Goal: Task Accomplishment & Management: Use online tool/utility

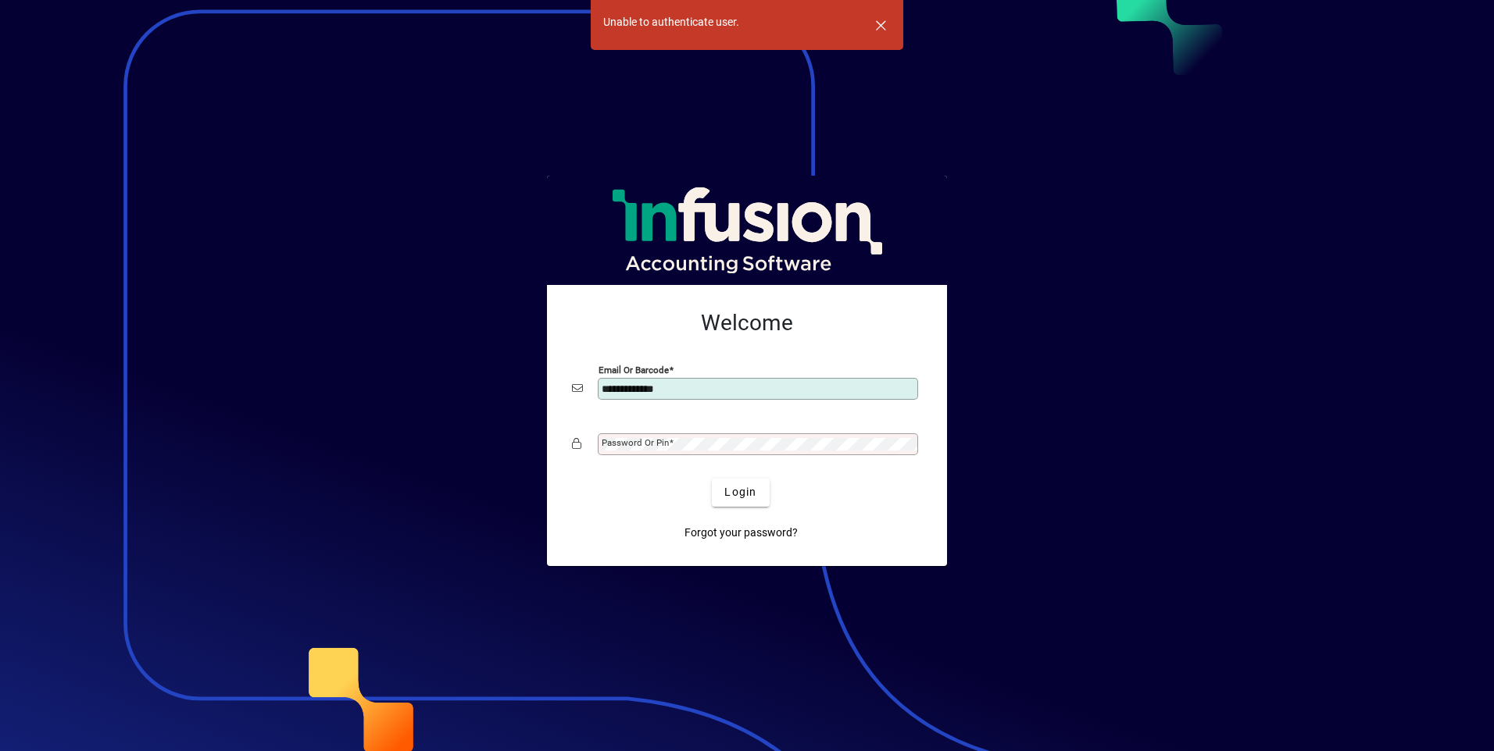
type input "**********"
drag, startPoint x: 637, startPoint y: 441, endPoint x: 1131, endPoint y: 342, distance: 504.3
click at [1131, 342] on div at bounding box center [747, 375] width 1494 height 751
click at [712, 479] on button "Login" at bounding box center [740, 493] width 57 height 28
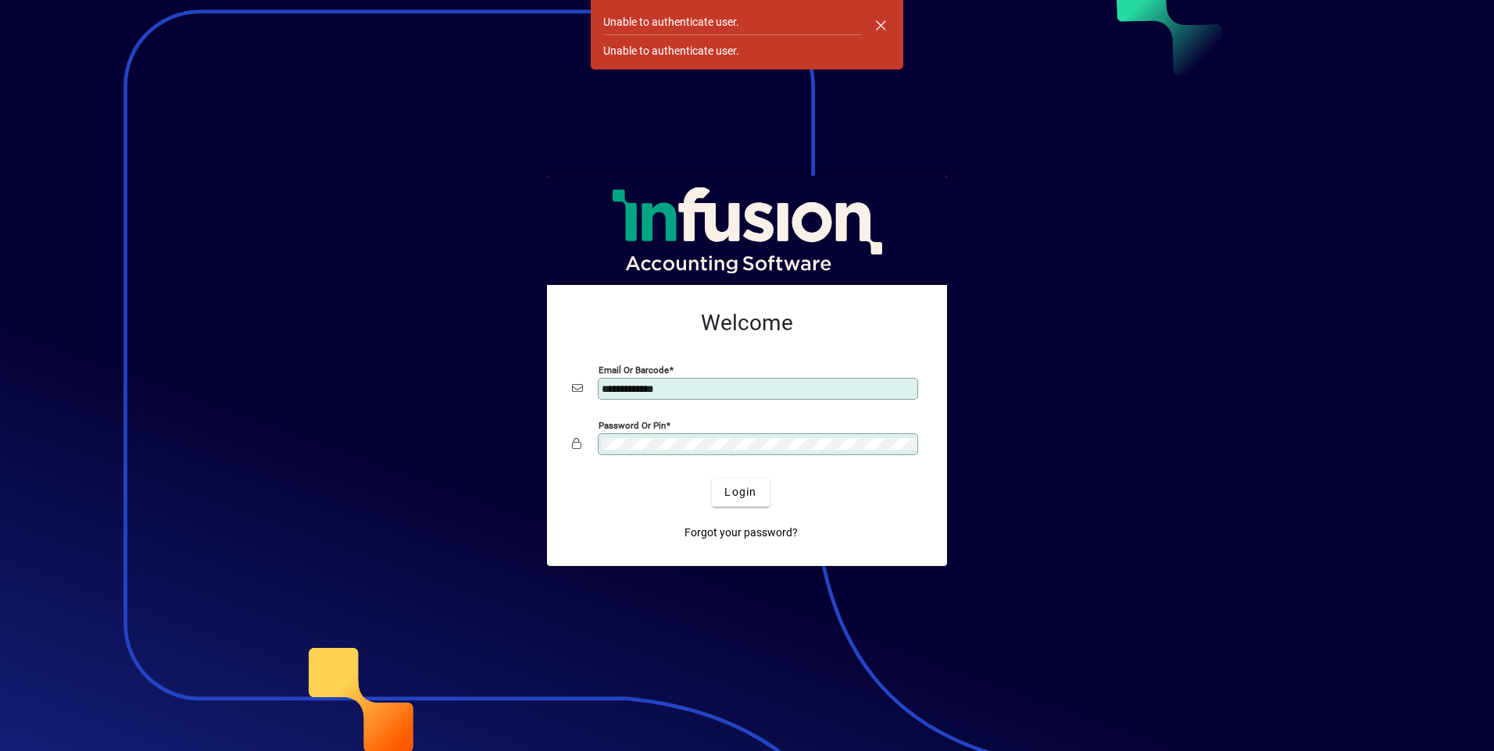
click at [712, 479] on button "Login" at bounding box center [740, 493] width 57 height 28
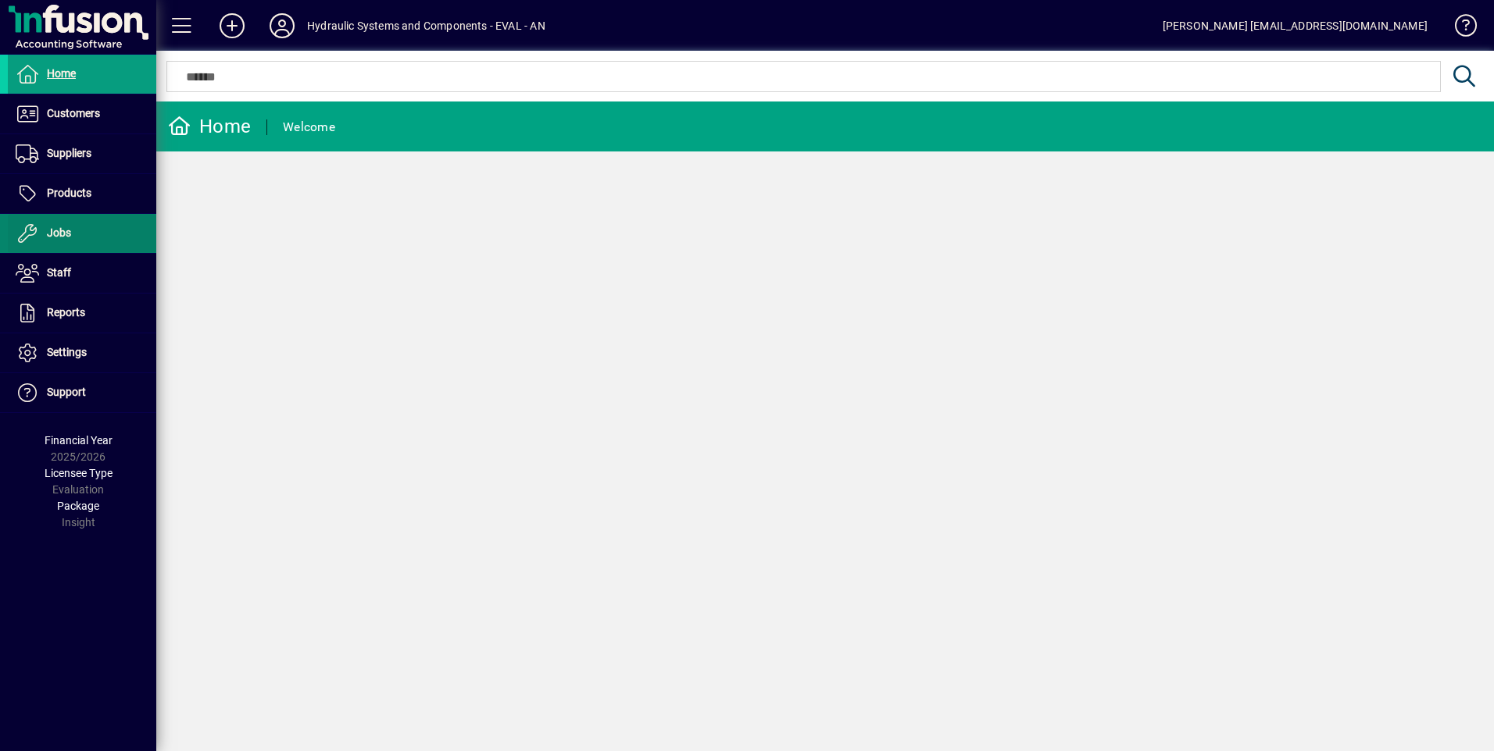
click at [68, 239] on span "Jobs" at bounding box center [59, 233] width 24 height 12
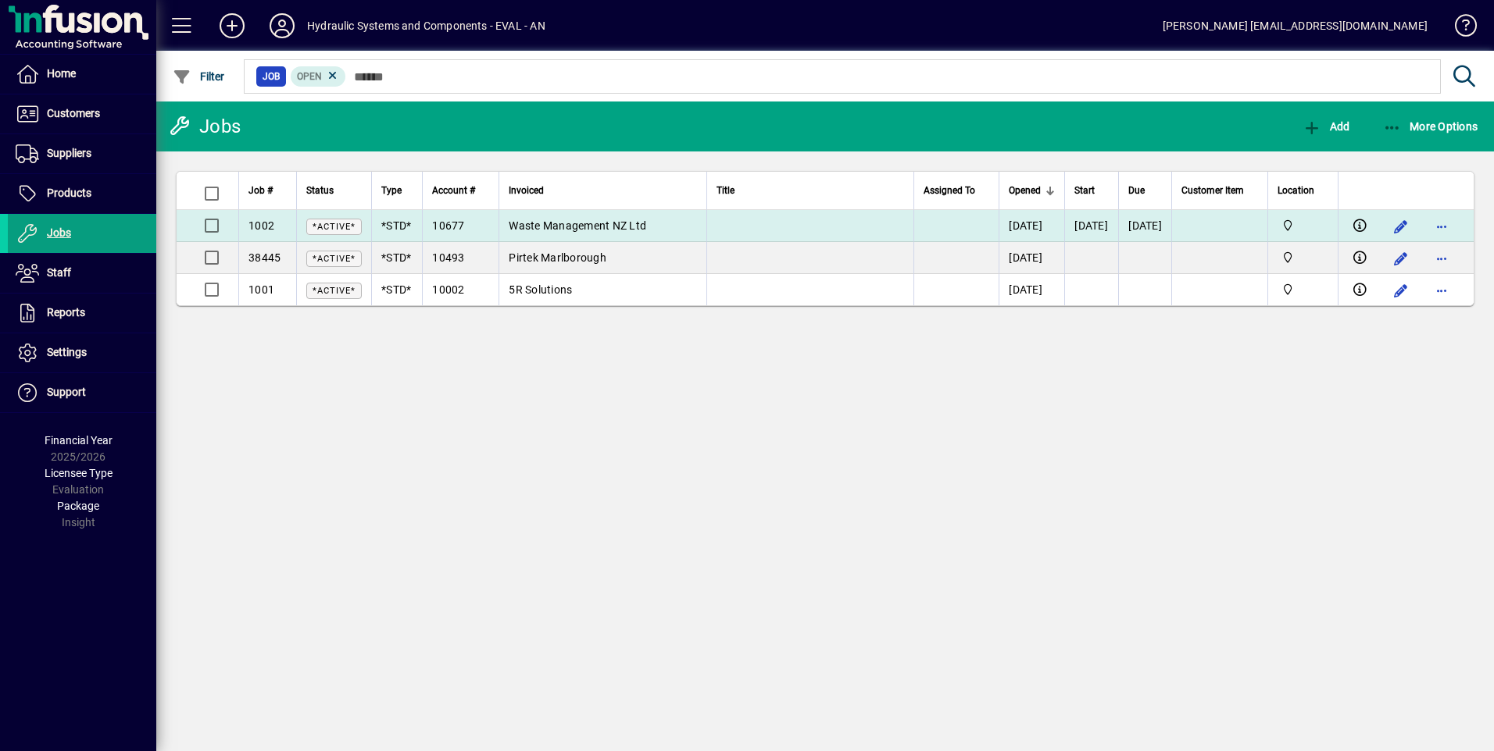
click at [602, 221] on span "Waste Management NZ Ltd" at bounding box center [577, 226] width 137 height 12
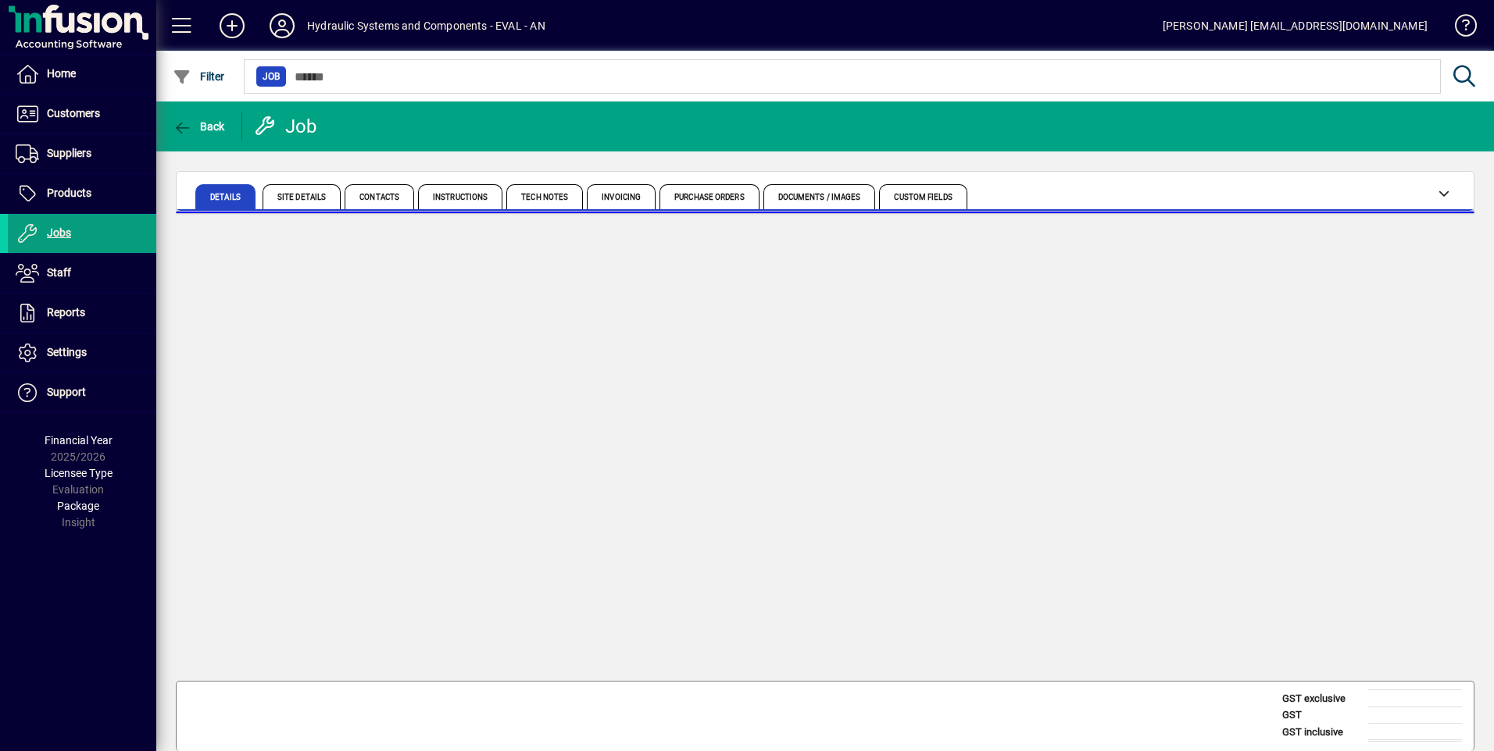
click at [602, 221] on app-page-card at bounding box center [825, 446] width 1298 height 468
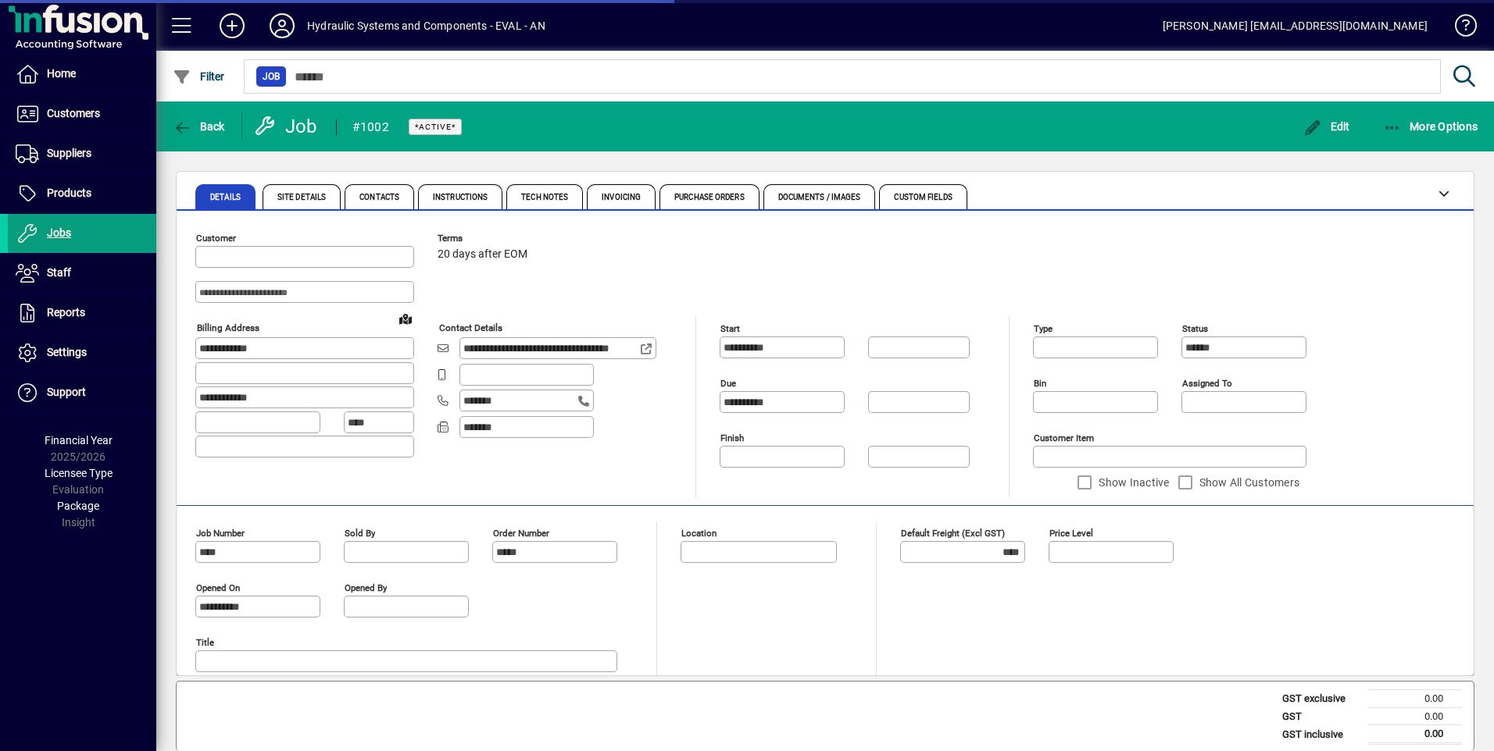
type input "**********"
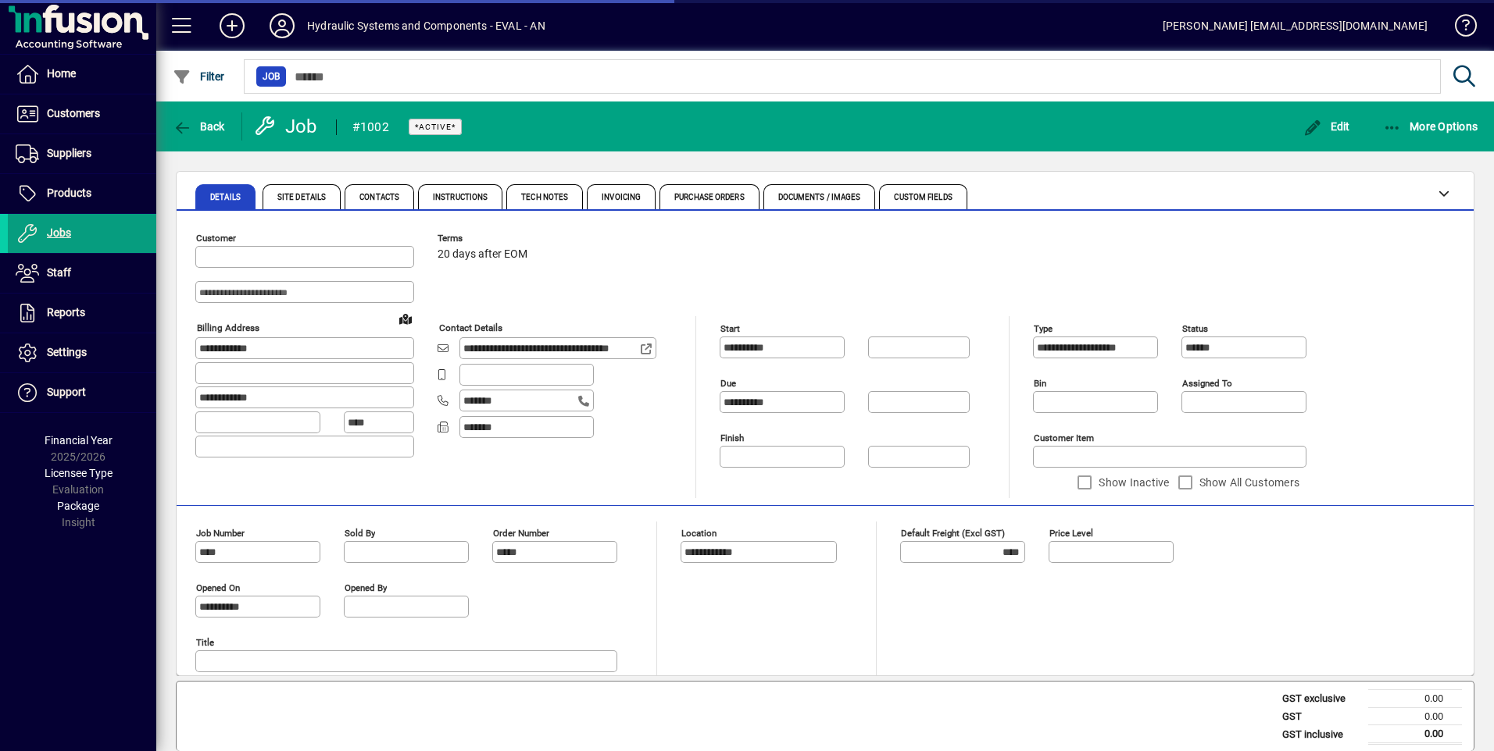
type input "*****"
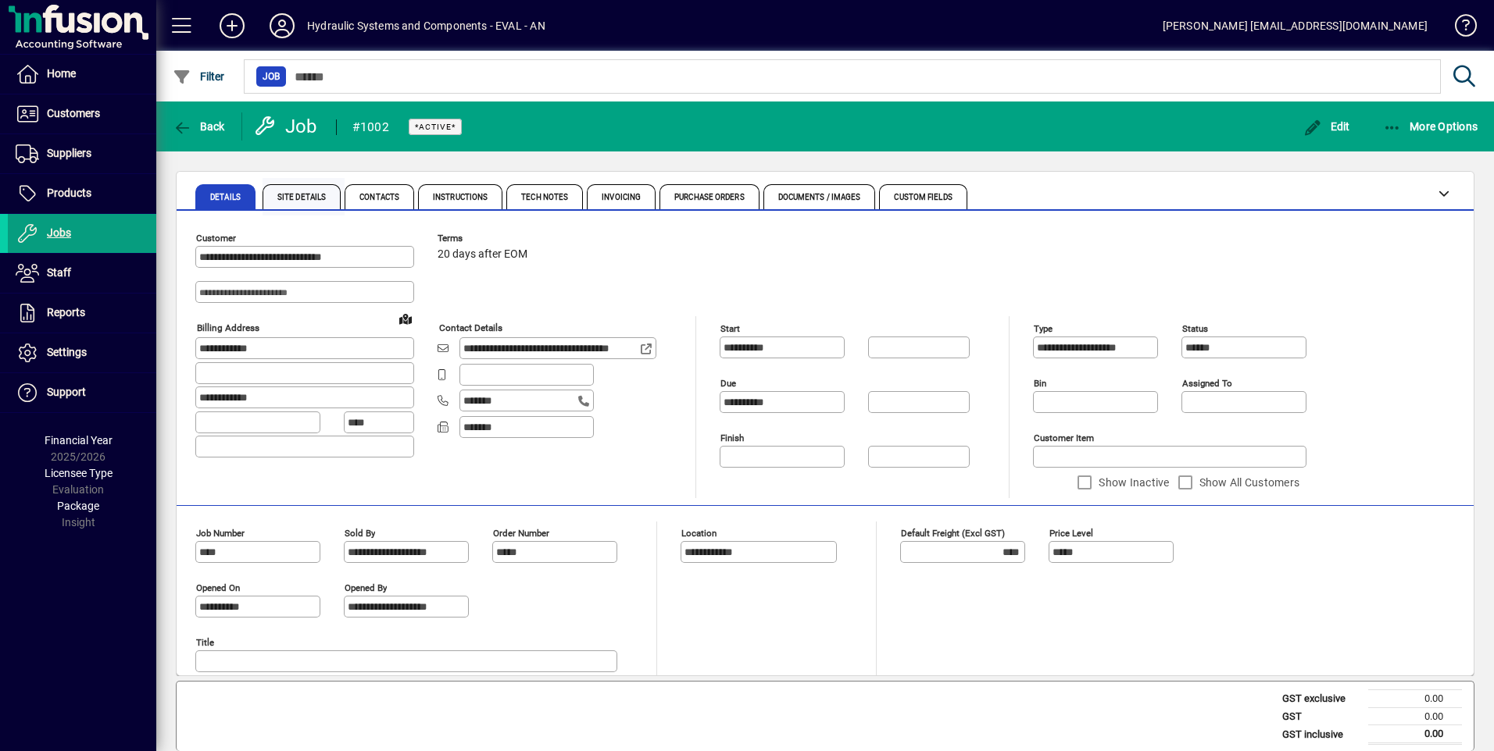
click at [305, 195] on span "Site Details" at bounding box center [301, 198] width 48 height 8
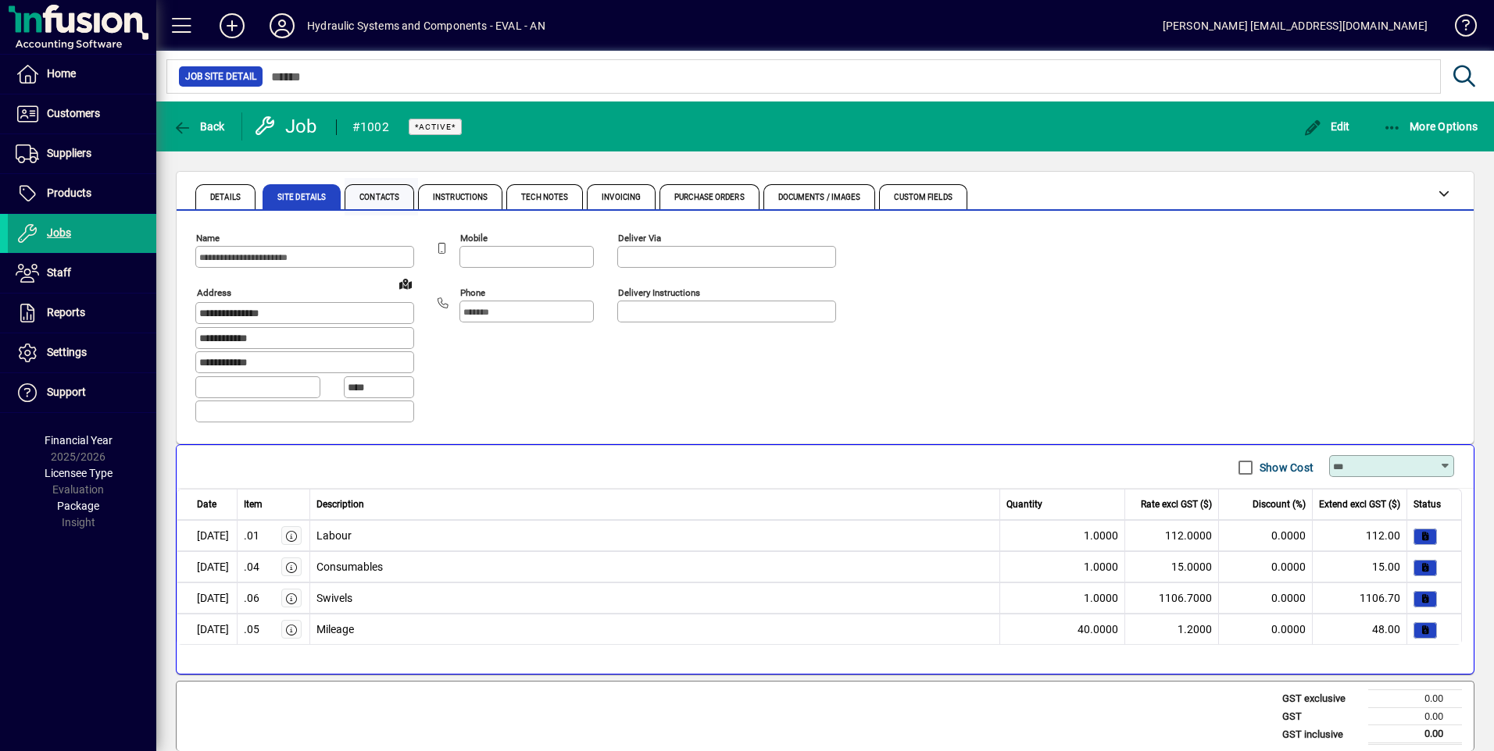
click at [389, 197] on span "Contacts" at bounding box center [379, 198] width 40 height 8
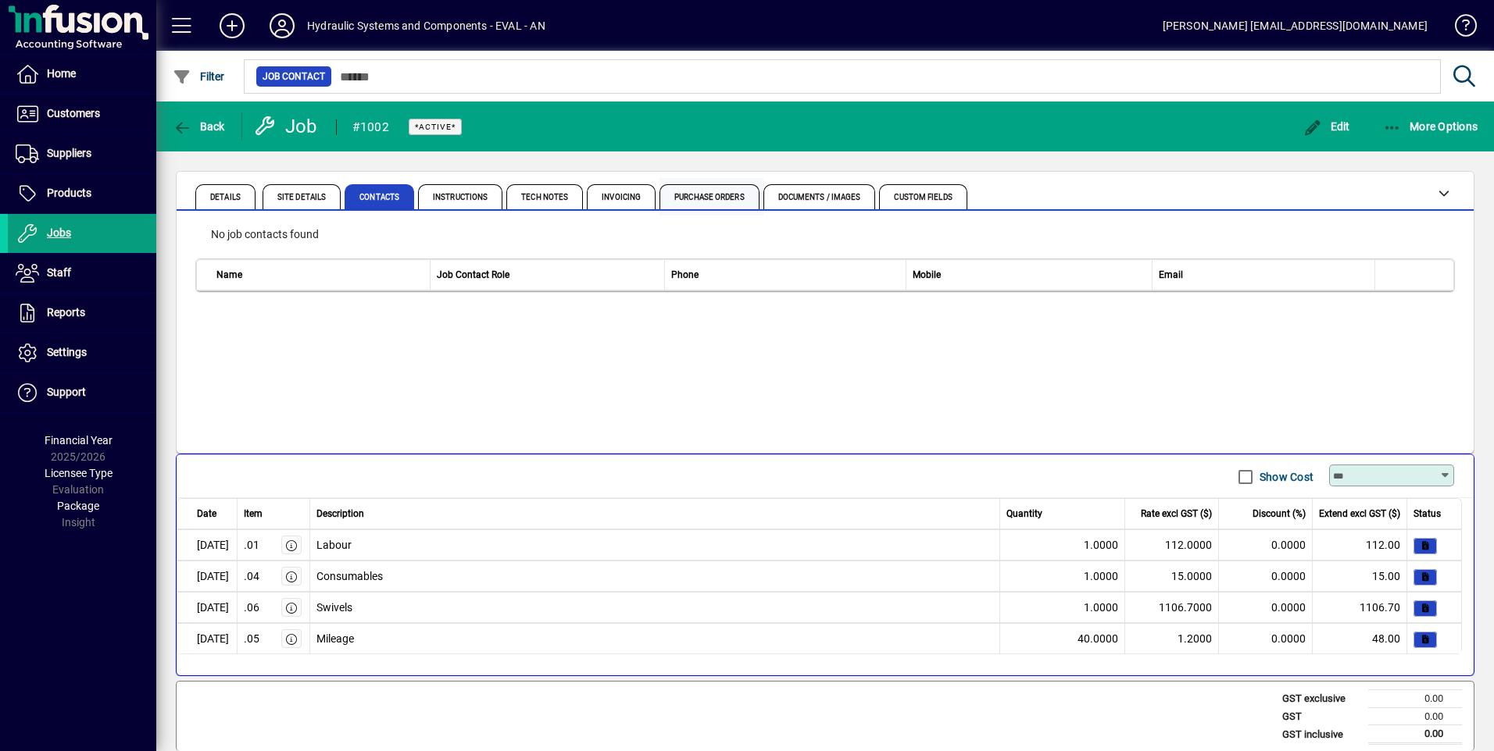
click at [721, 197] on span "Purchase Orders" at bounding box center [709, 198] width 70 height 8
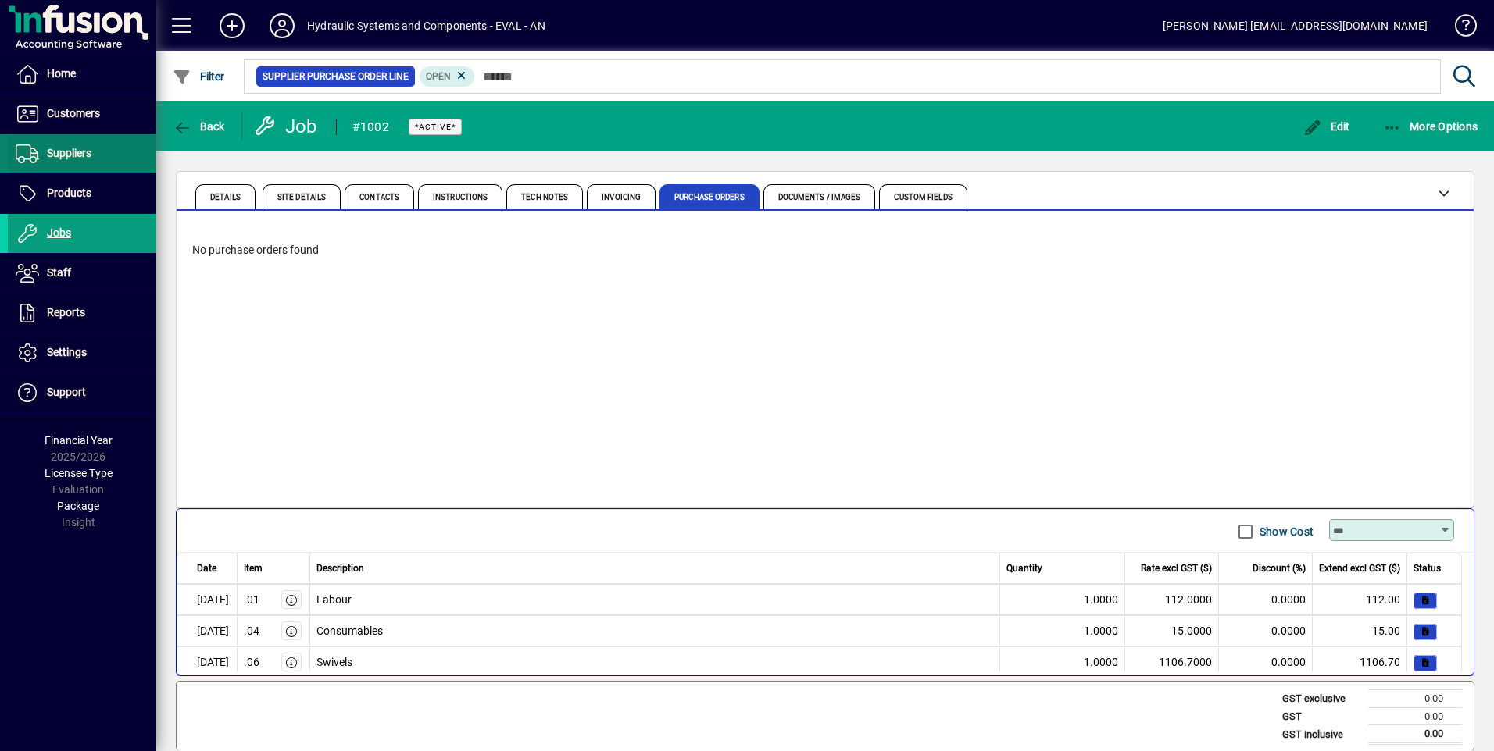
click at [95, 155] on span at bounding box center [82, 153] width 148 height 37
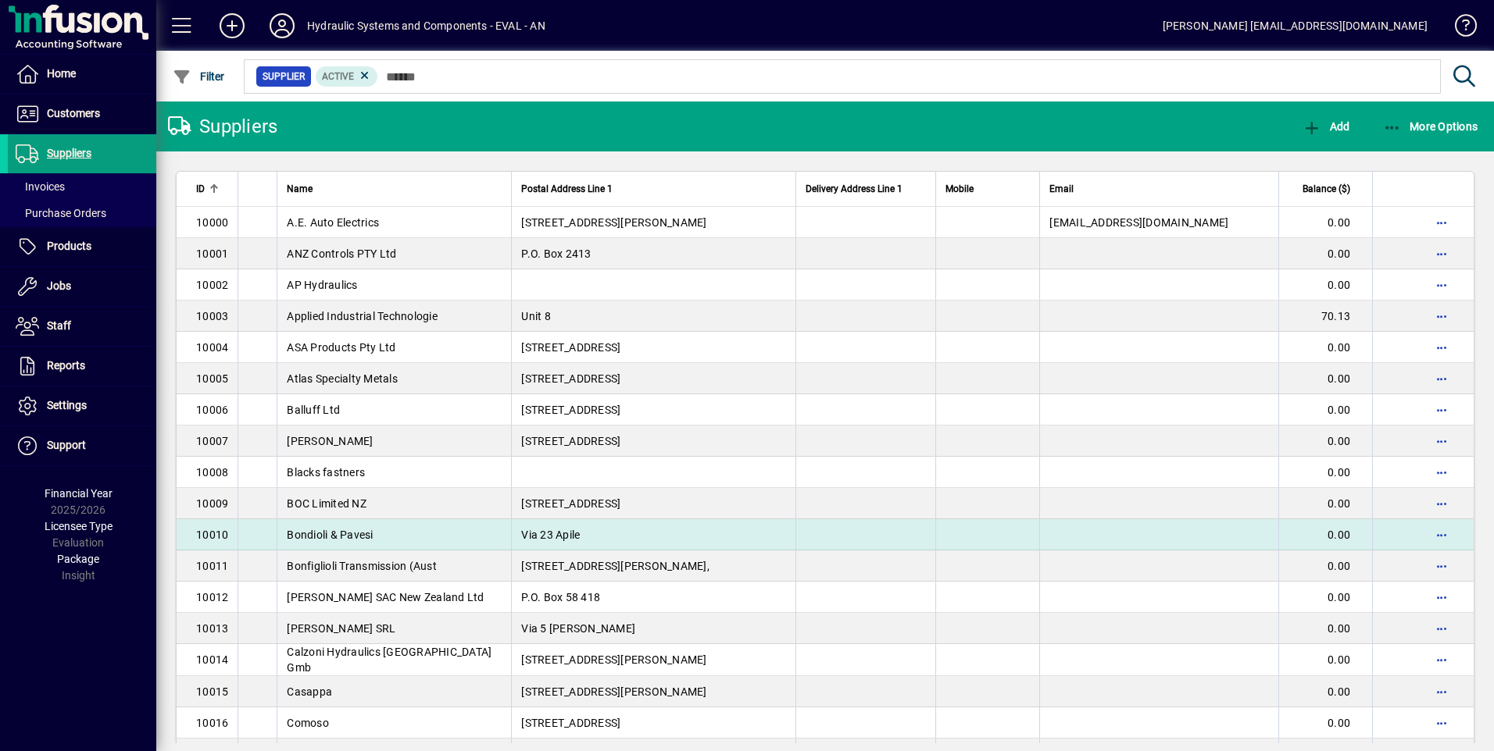
click at [468, 532] on td "Bondioli & Pavesi" at bounding box center [394, 534] width 234 height 31
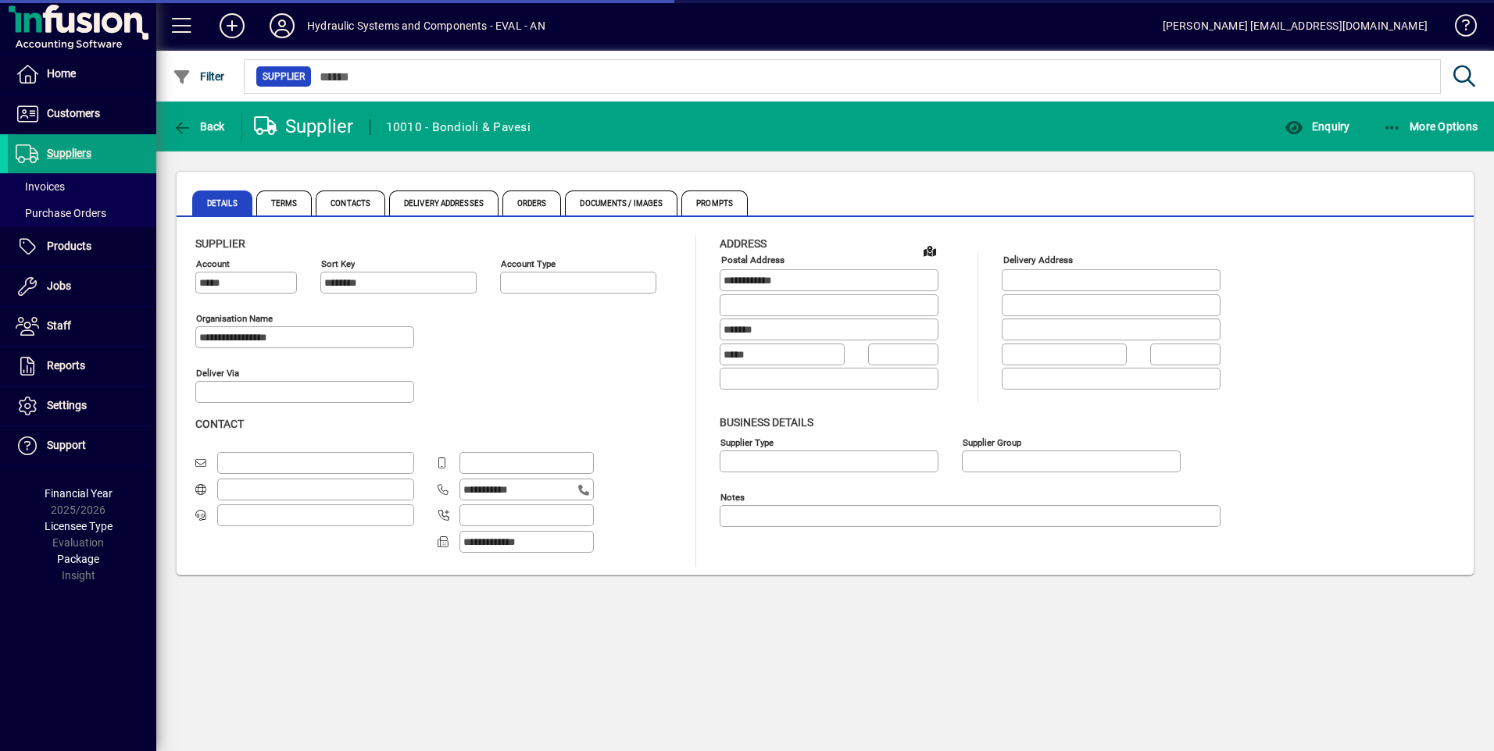
type input "**********"
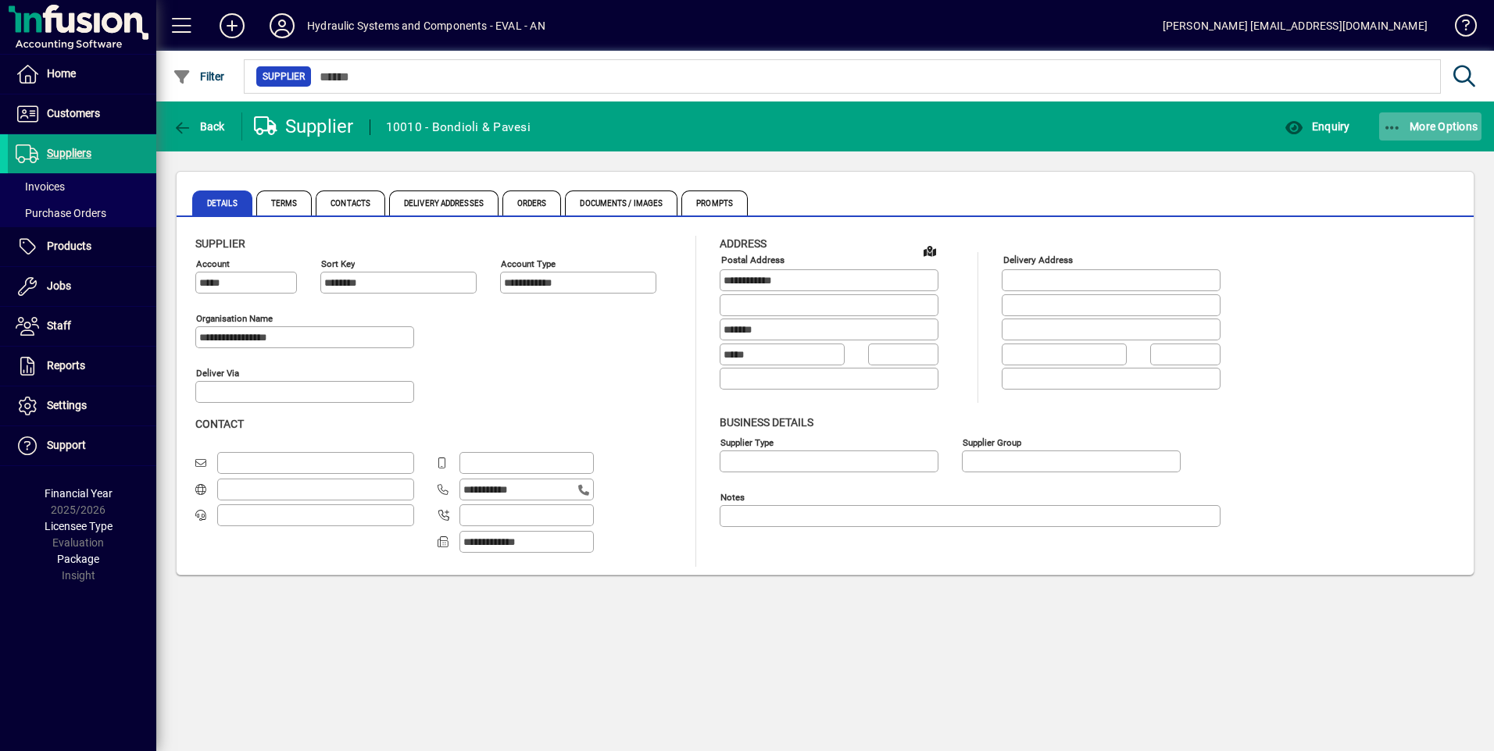
click at [1460, 126] on span "More Options" at bounding box center [1430, 126] width 95 height 12
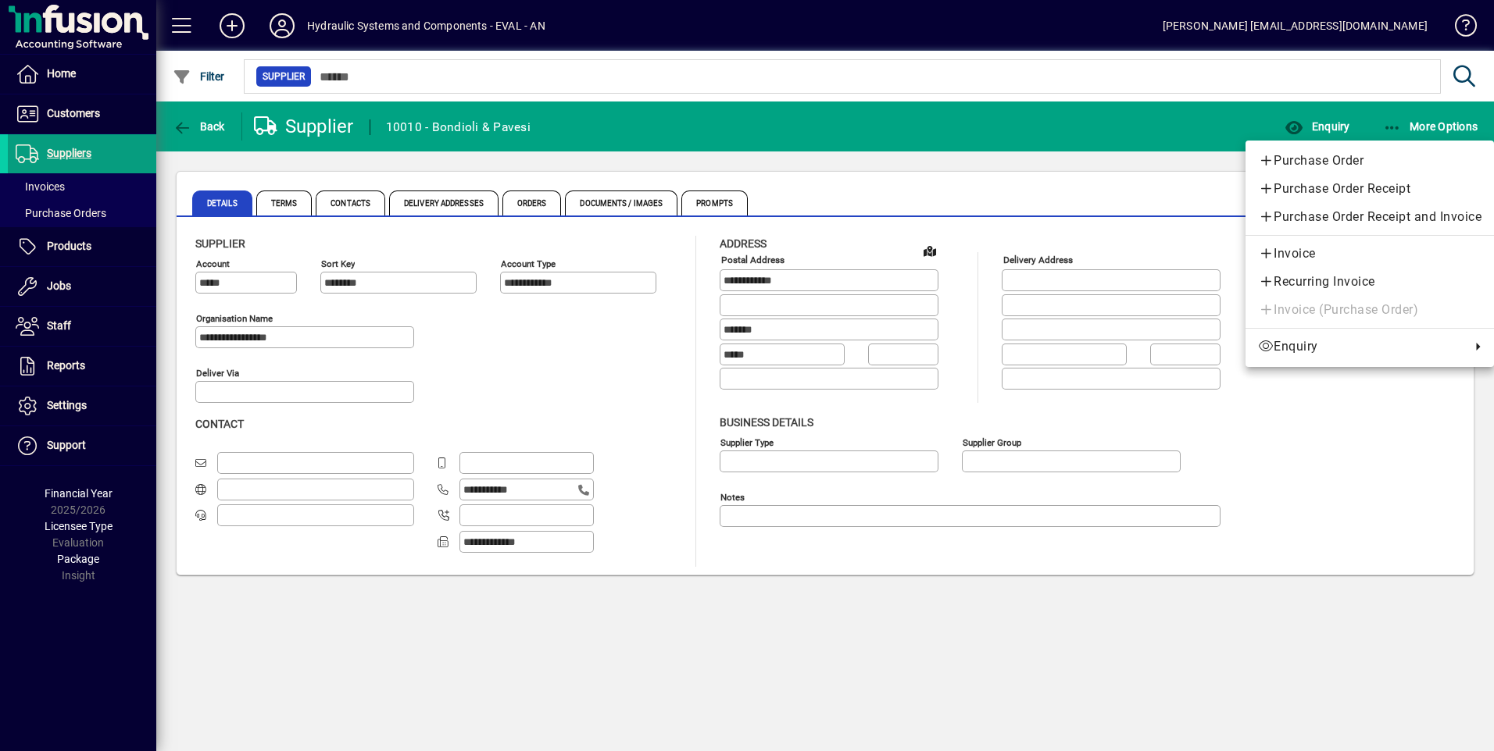
click at [1333, 159] on span "Purchase Order" at bounding box center [1369, 161] width 223 height 19
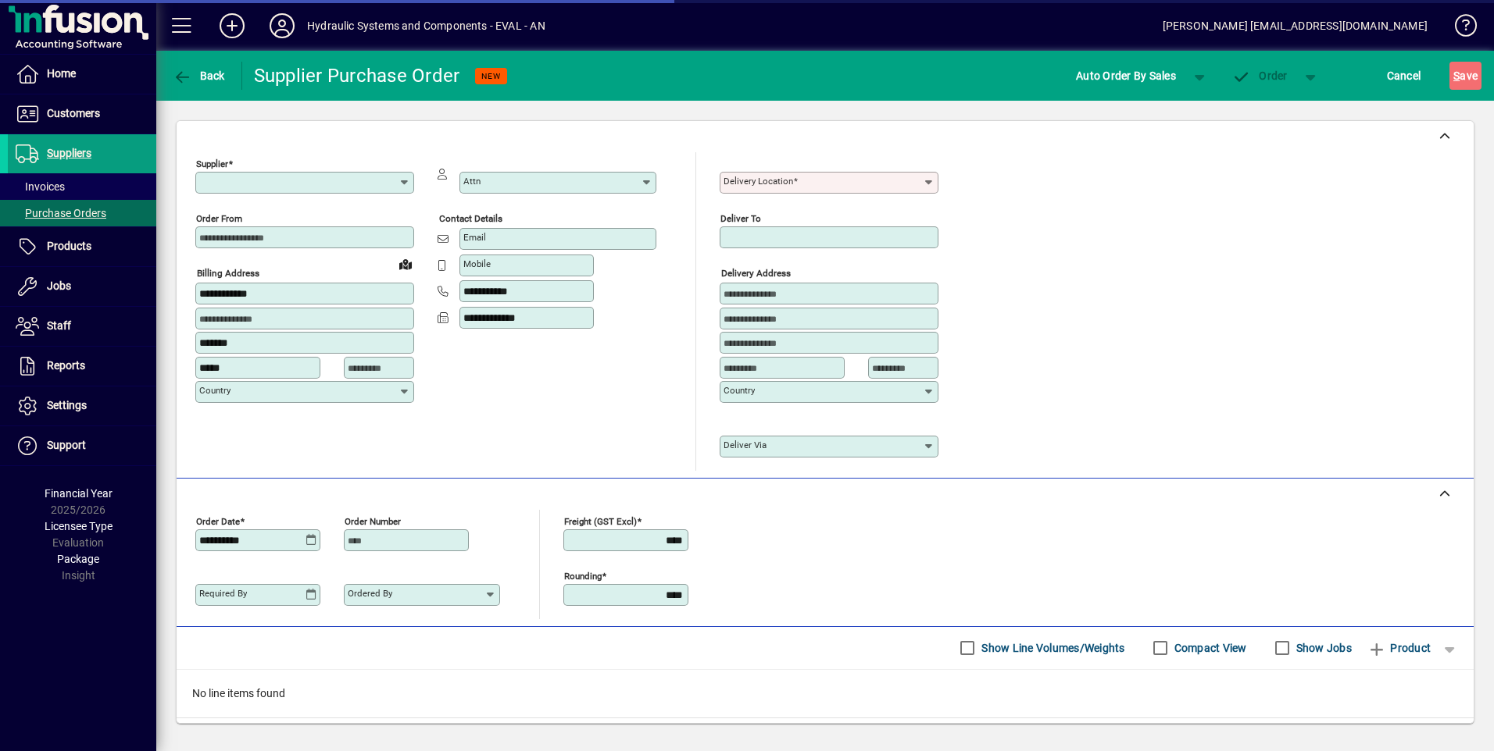
type input "**********"
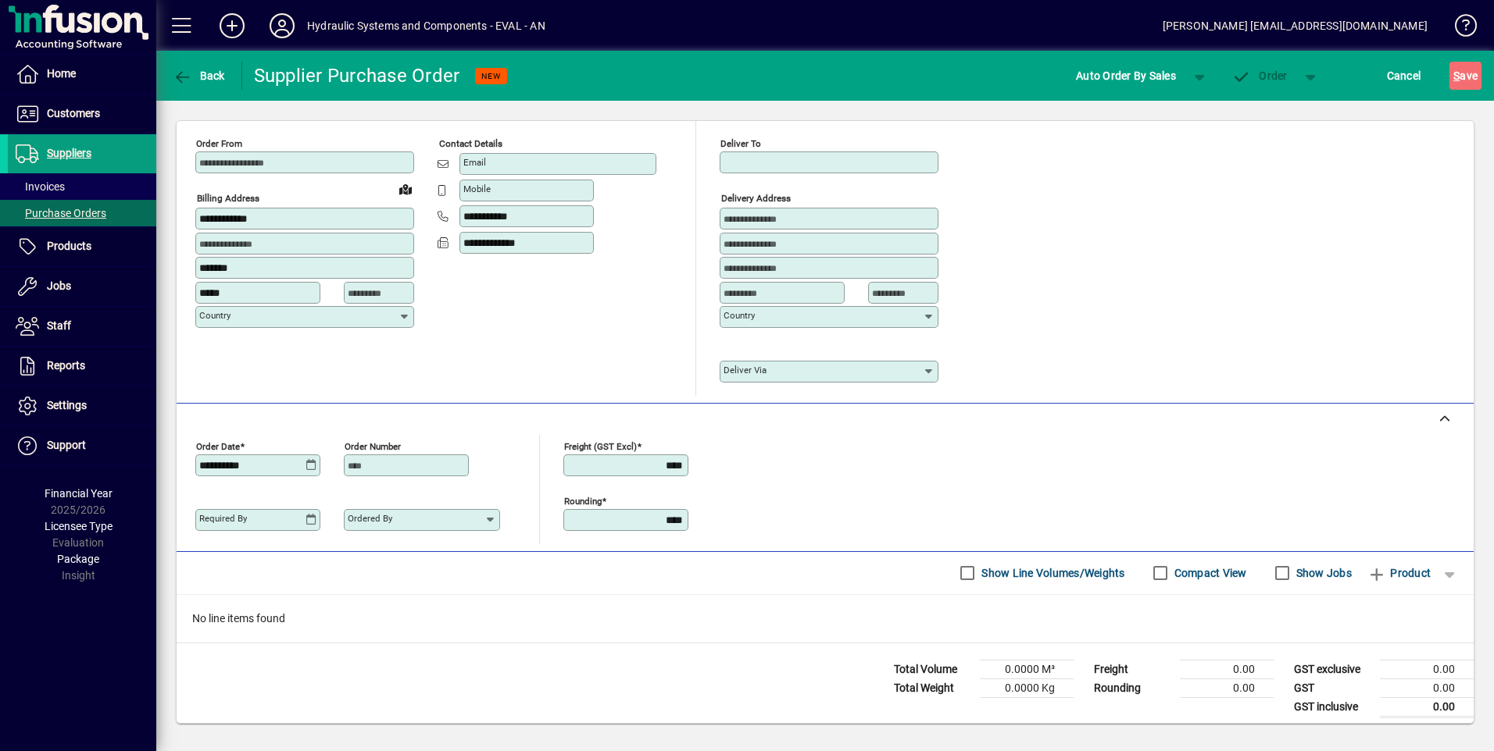
scroll to position [83, 0]
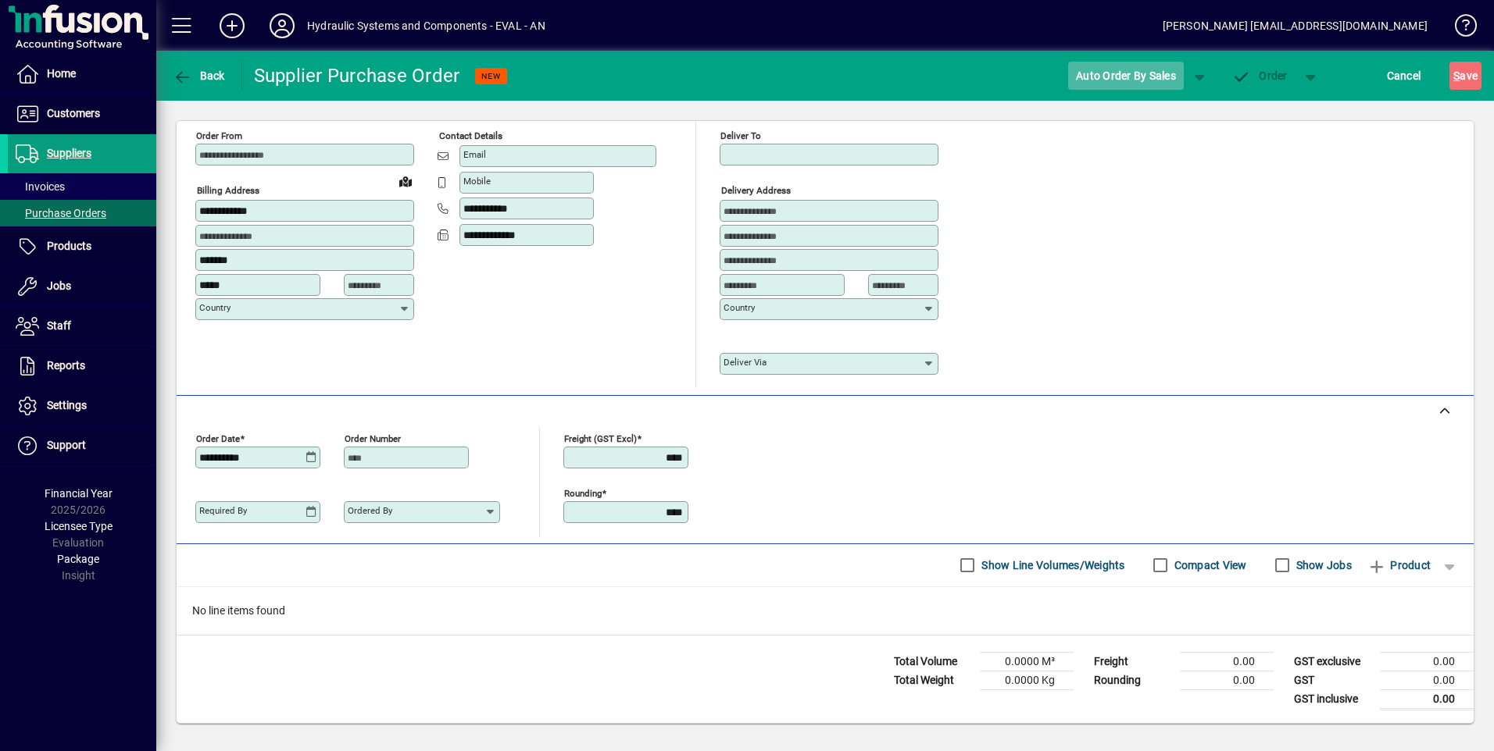
click at [1129, 77] on span "Auto Order By Sales" at bounding box center [1126, 75] width 100 height 25
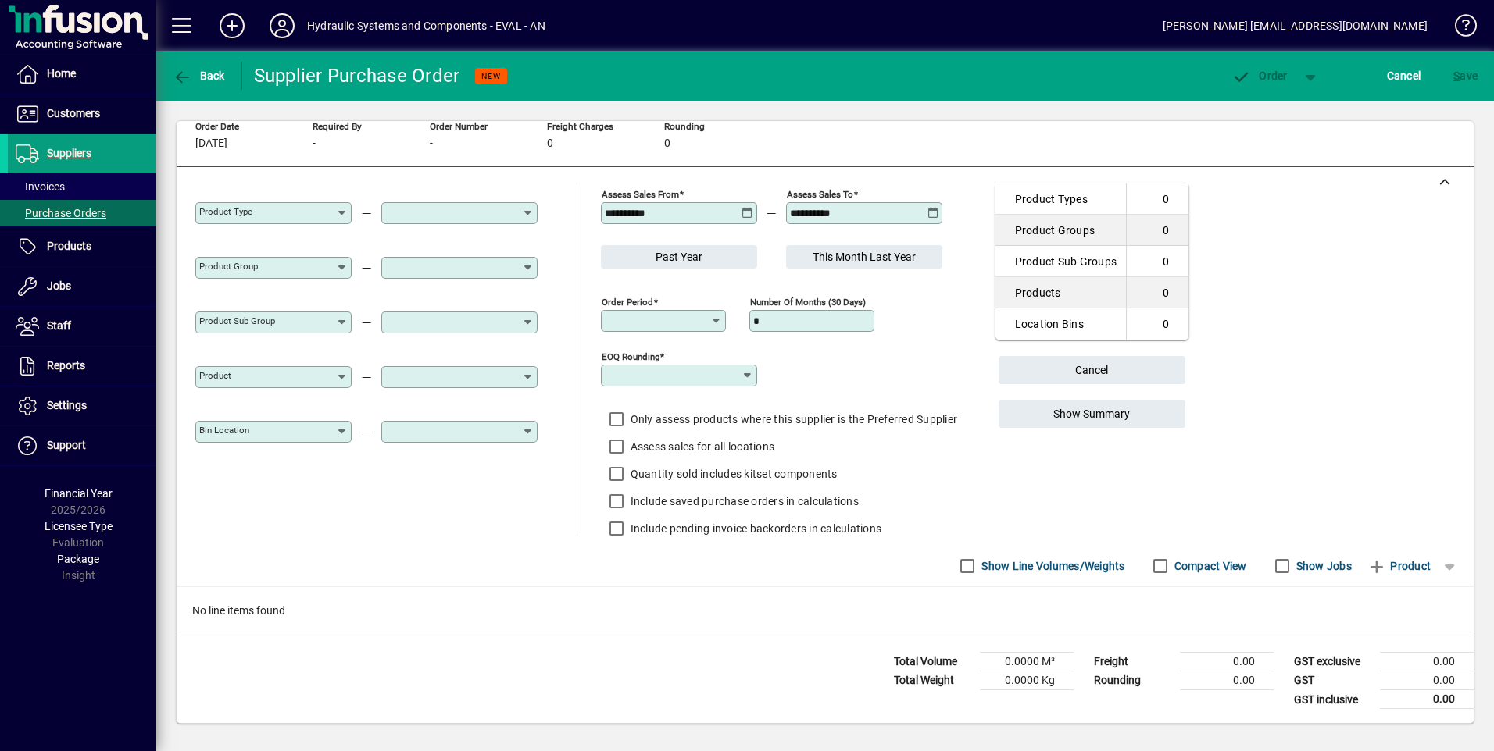
type input "**********"
type input "********"
click at [1396, 75] on span "Cancel" at bounding box center [1404, 75] width 34 height 25
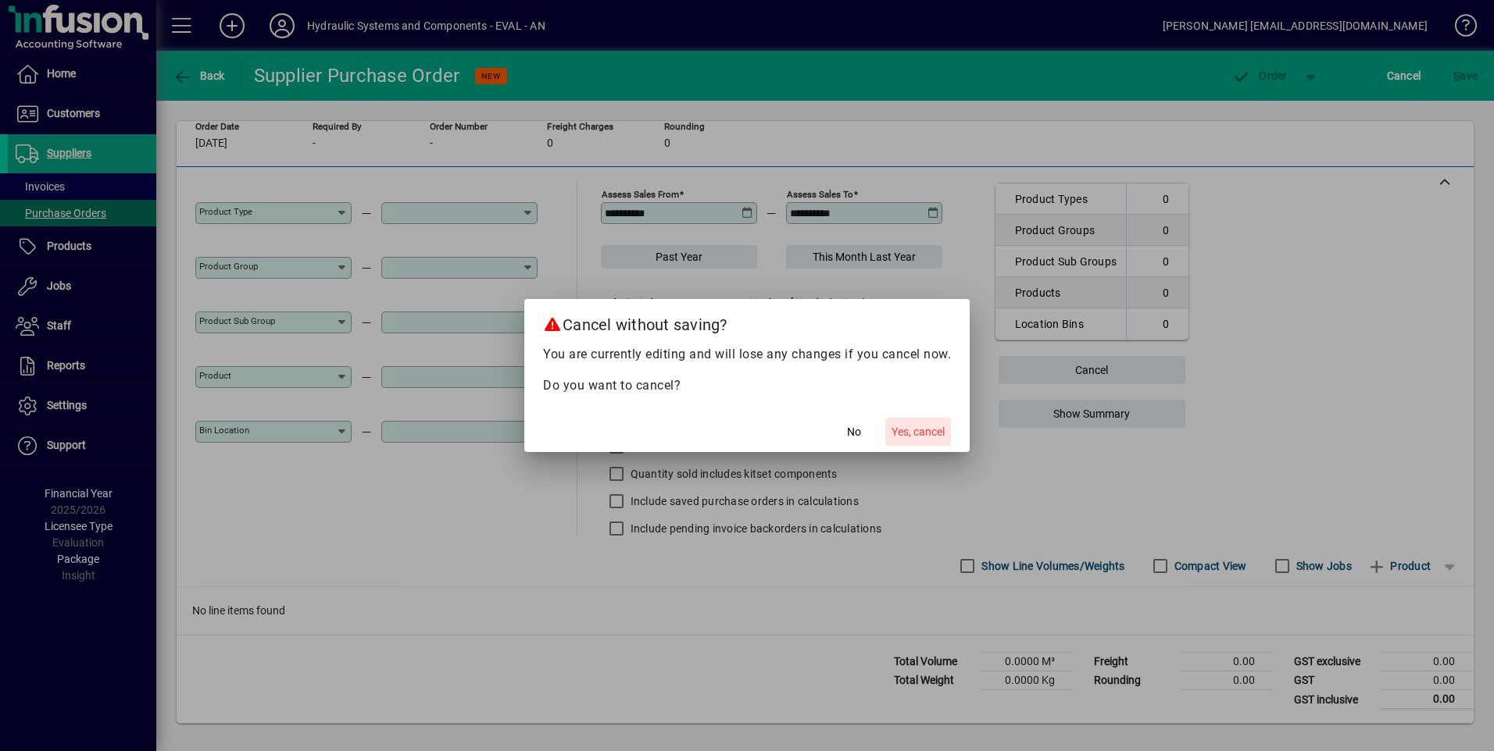
click at [929, 433] on span "Yes, cancel" at bounding box center [917, 432] width 53 height 16
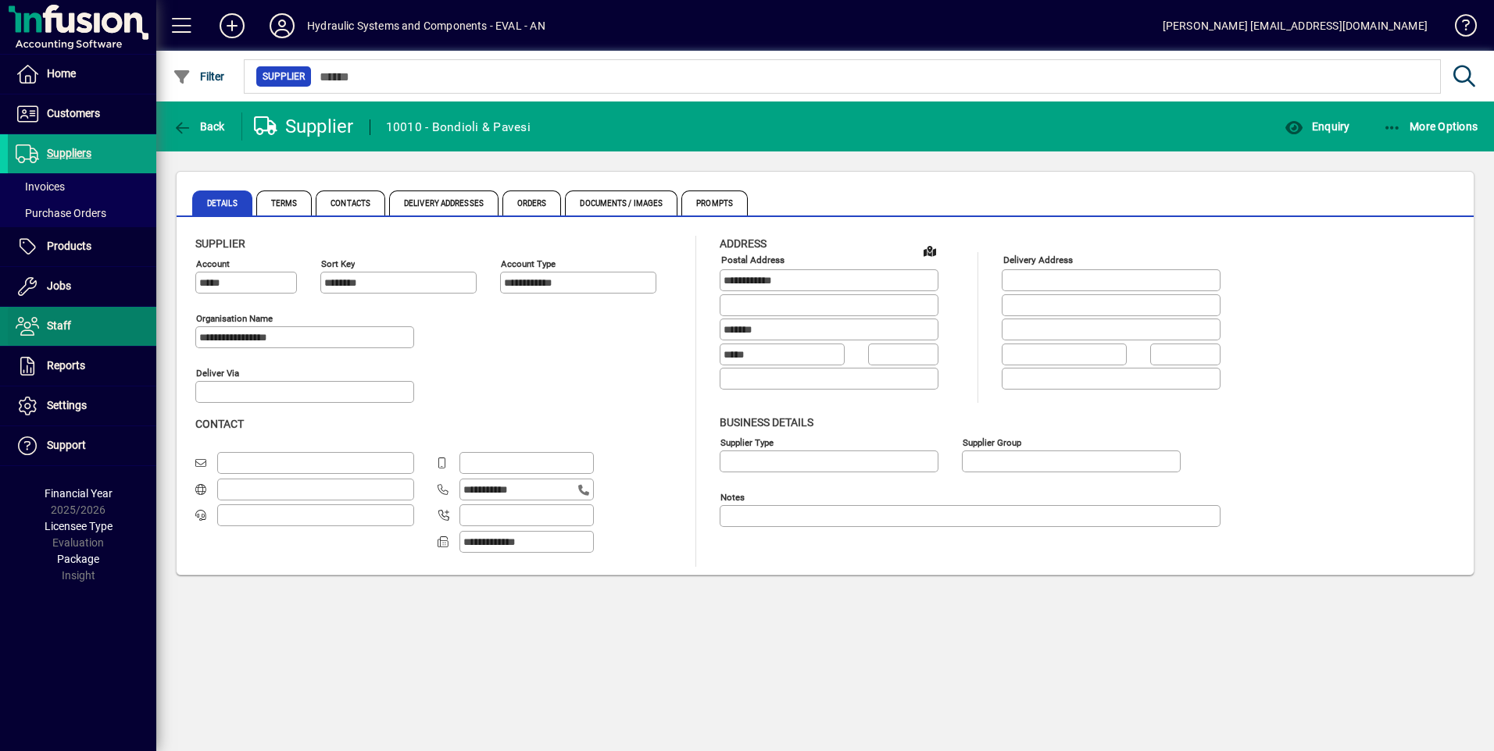
click at [71, 324] on span at bounding box center [82, 326] width 148 height 37
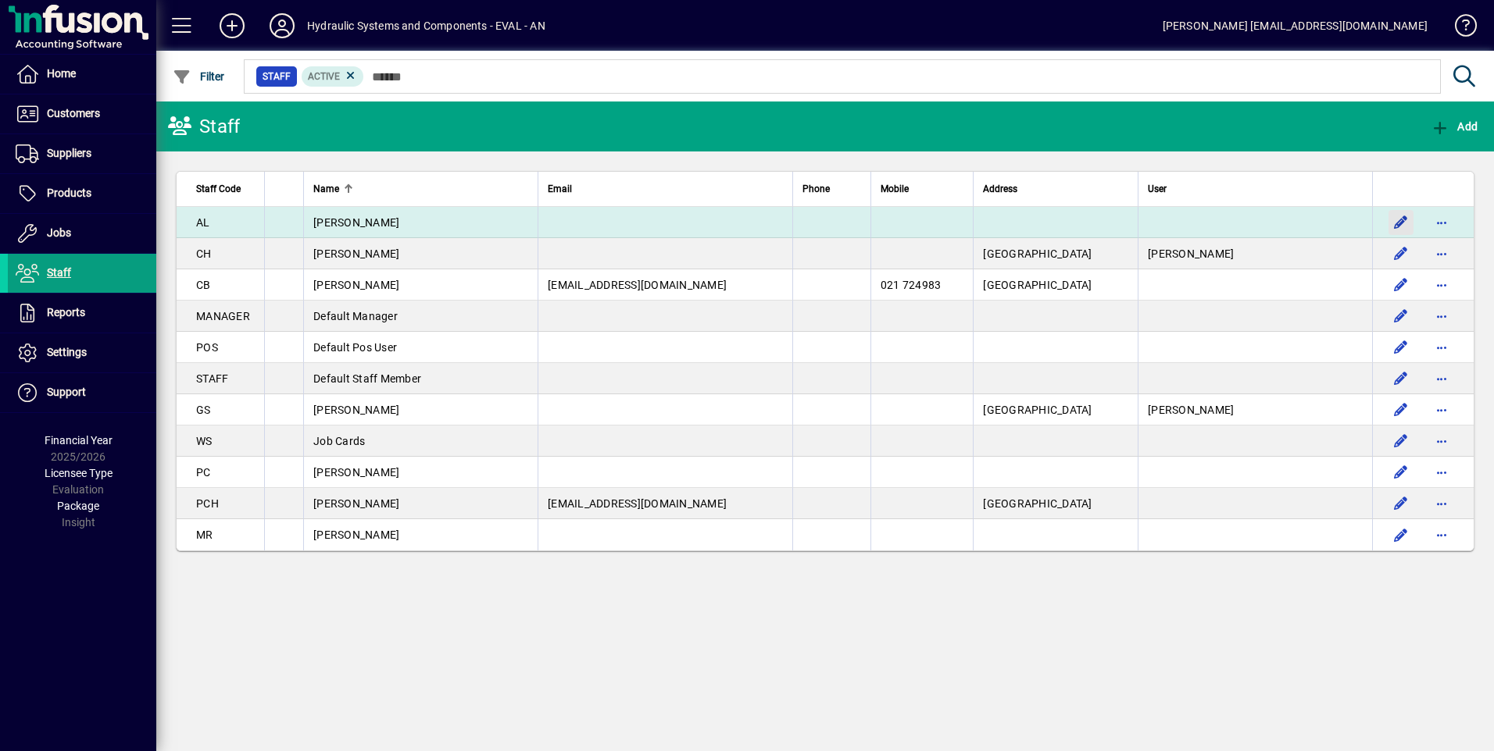
click at [1404, 220] on span "button" at bounding box center [1400, 222] width 37 height 37
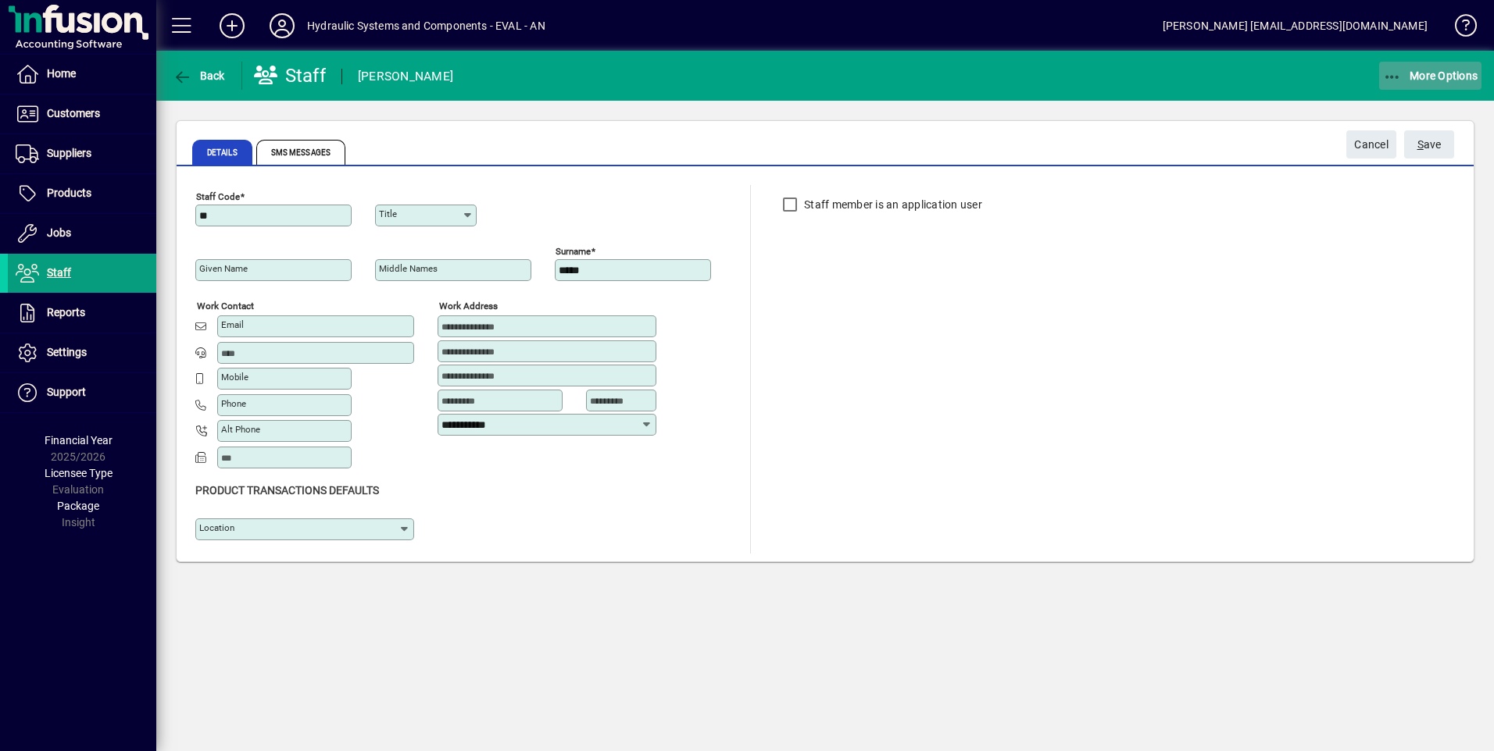
click at [1431, 77] on span "More Options" at bounding box center [1430, 76] width 95 height 12
click at [1119, 92] on div at bounding box center [747, 375] width 1494 height 751
click at [66, 350] on span "Settings" at bounding box center [67, 352] width 40 height 12
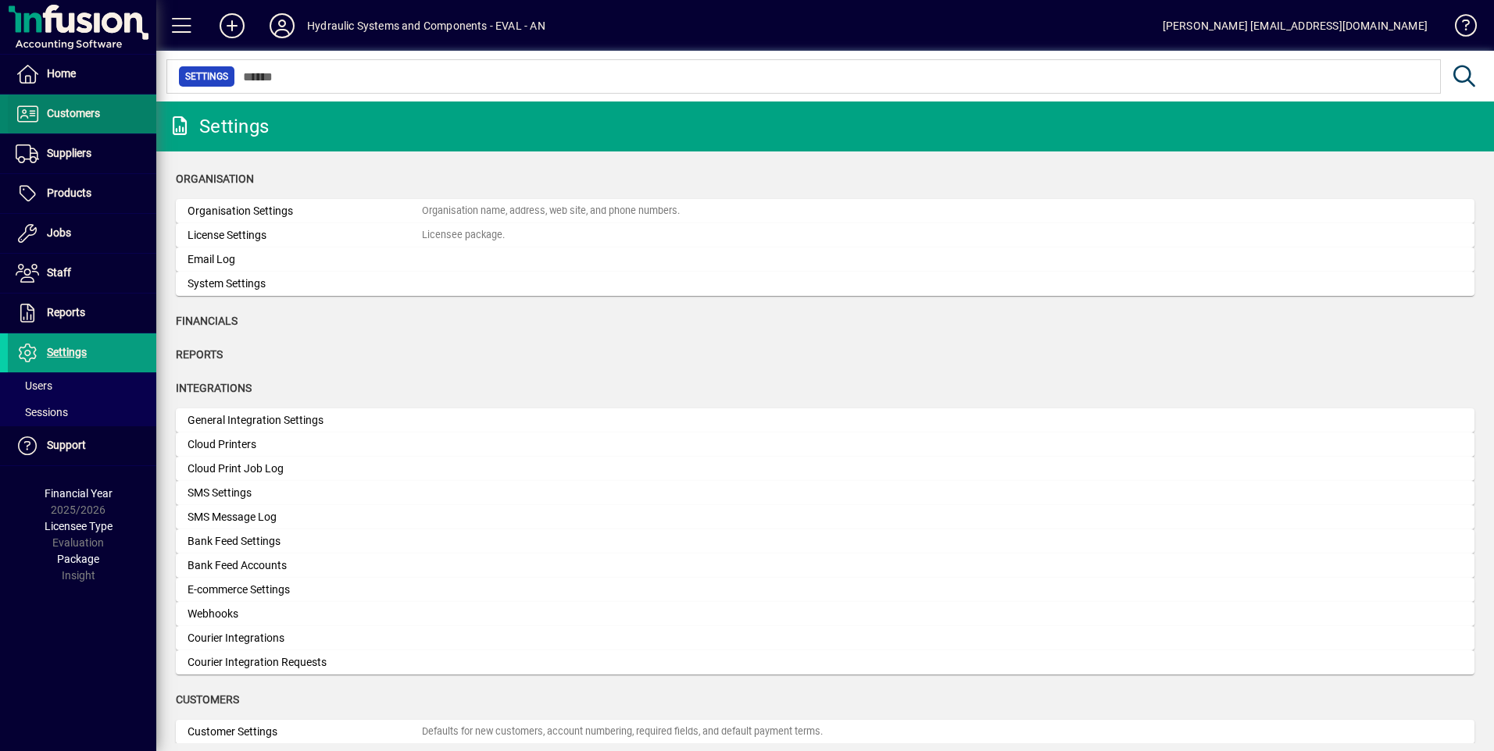
click at [96, 109] on span "Customers" at bounding box center [73, 113] width 53 height 12
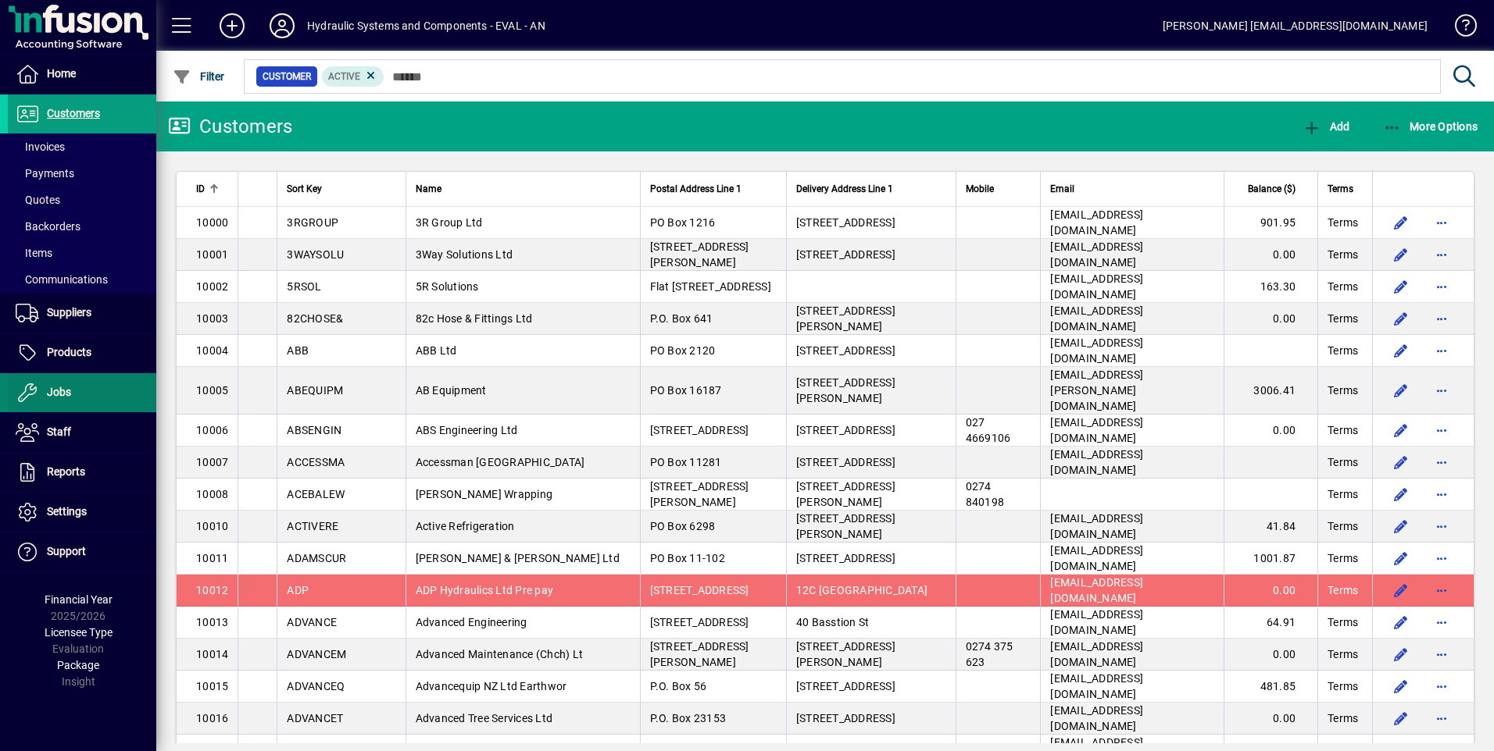
click at [54, 392] on span "Jobs" at bounding box center [59, 392] width 24 height 12
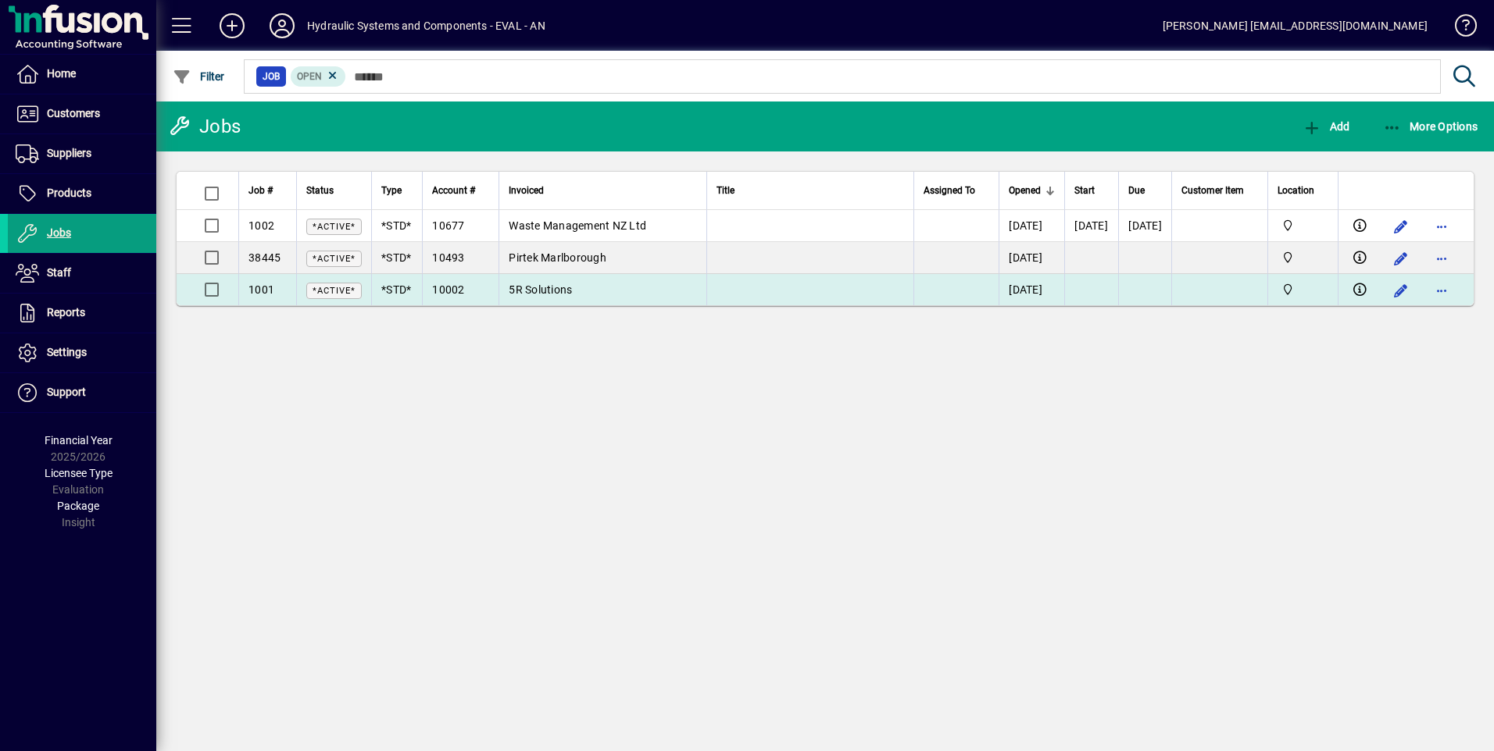
click at [567, 289] on span "5R Solutions" at bounding box center [540, 290] width 63 height 12
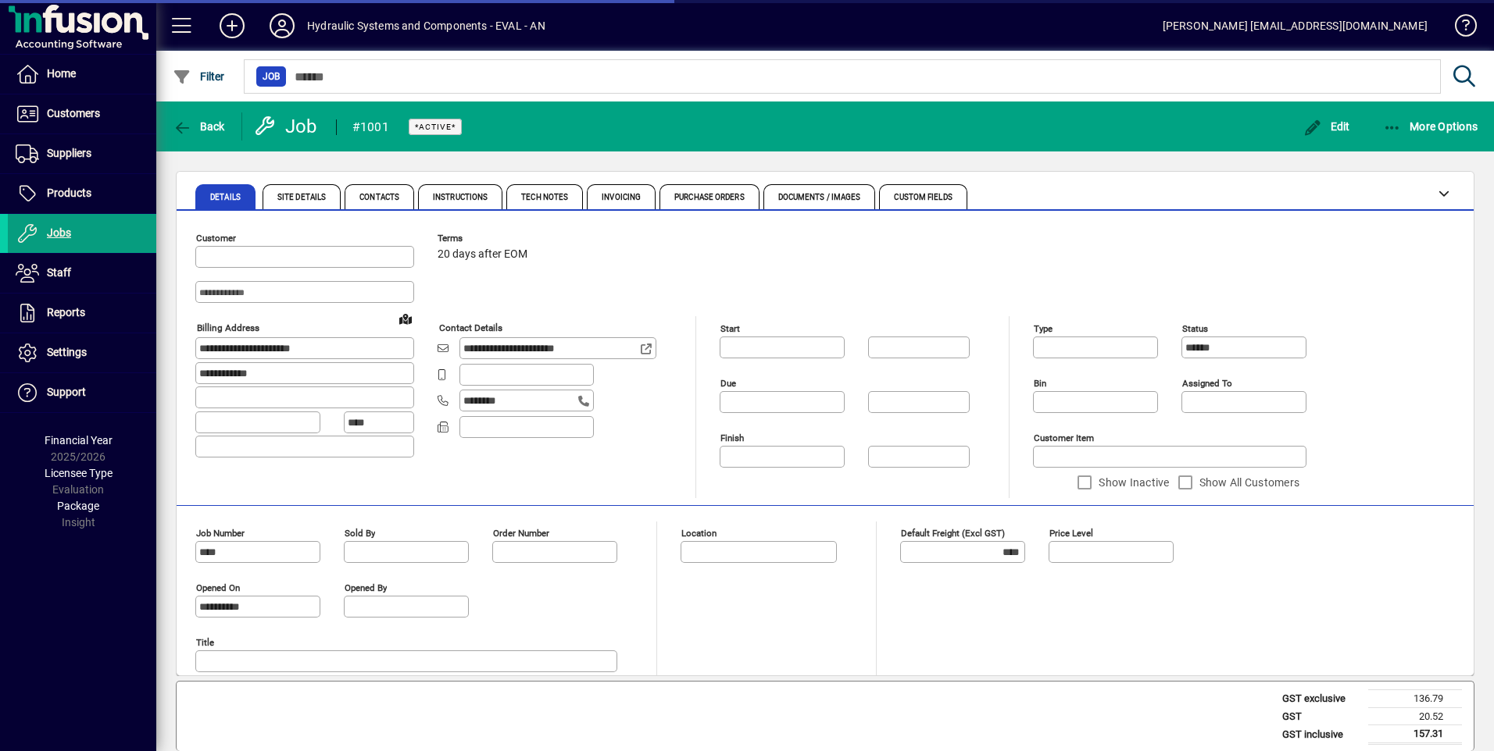
type input "**********"
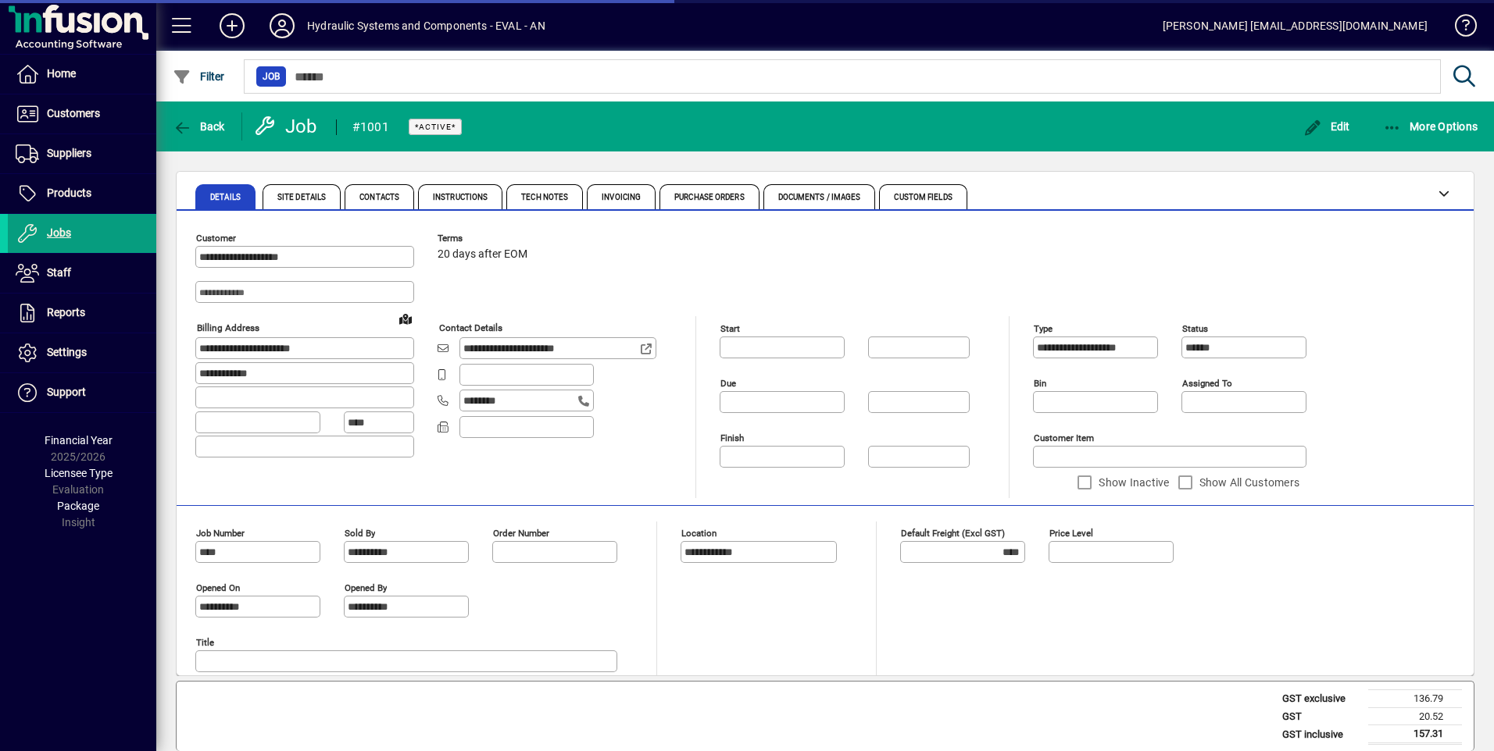
type input "*****"
click at [316, 198] on span "Site Details" at bounding box center [301, 198] width 48 height 8
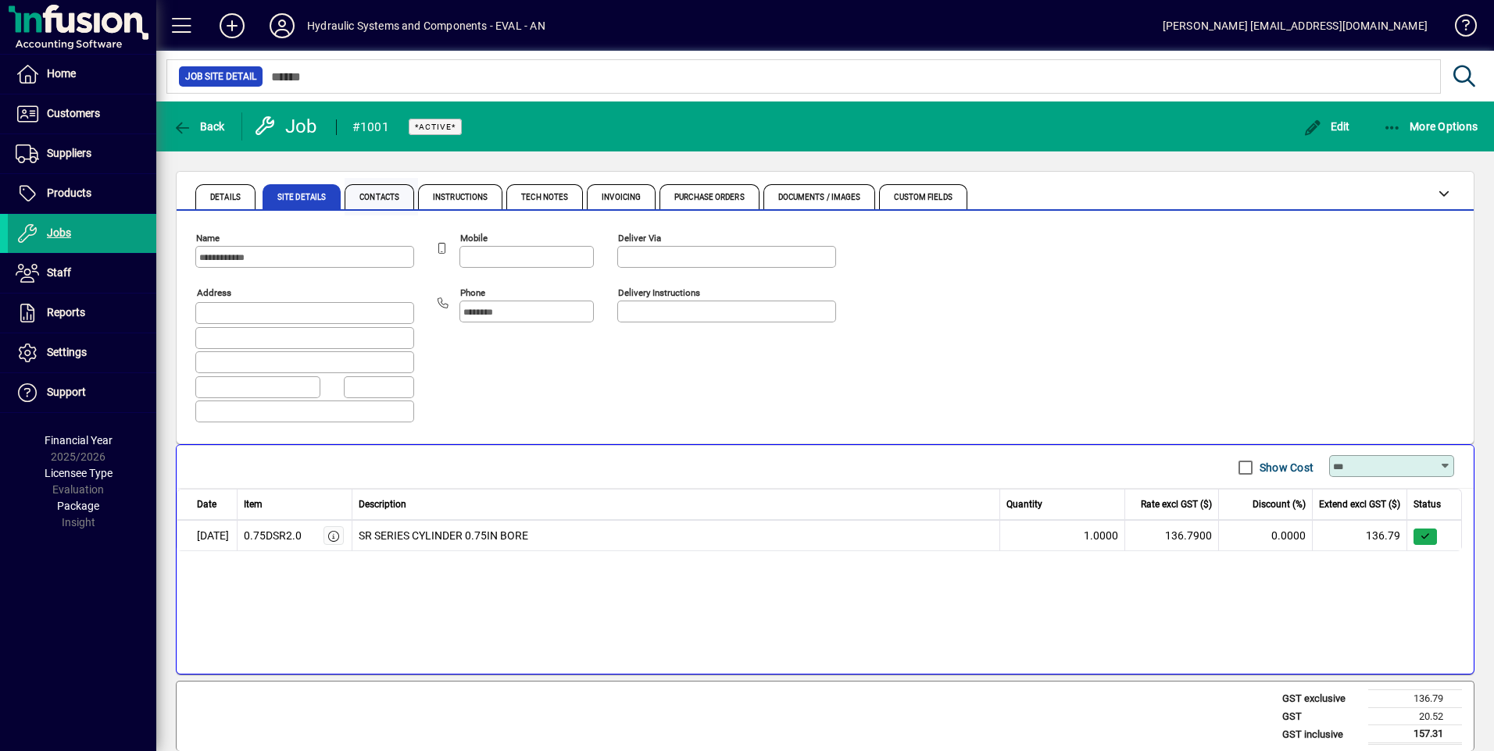
click at [387, 196] on span "Contacts" at bounding box center [379, 198] width 40 height 8
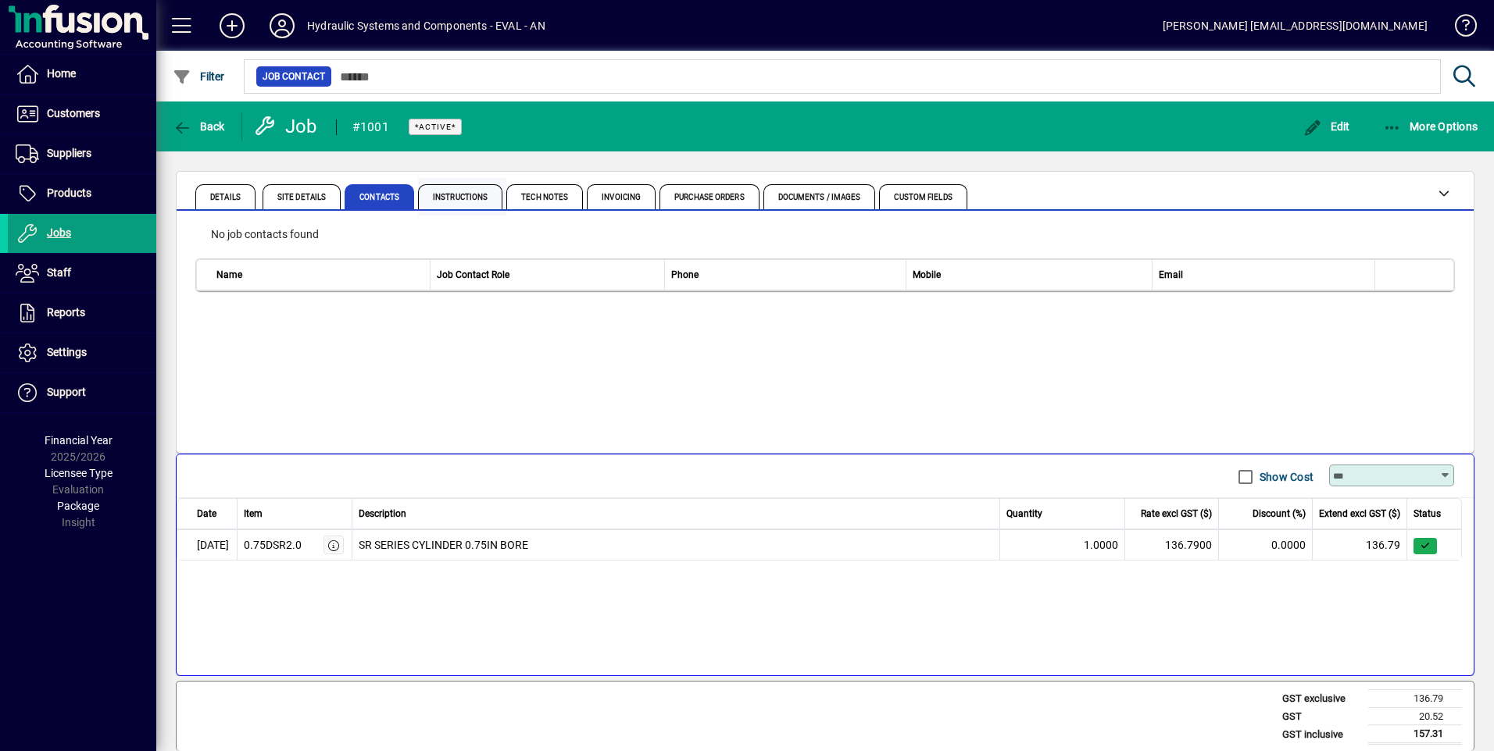
click at [465, 202] on span "Instructions" at bounding box center [460, 196] width 84 height 25
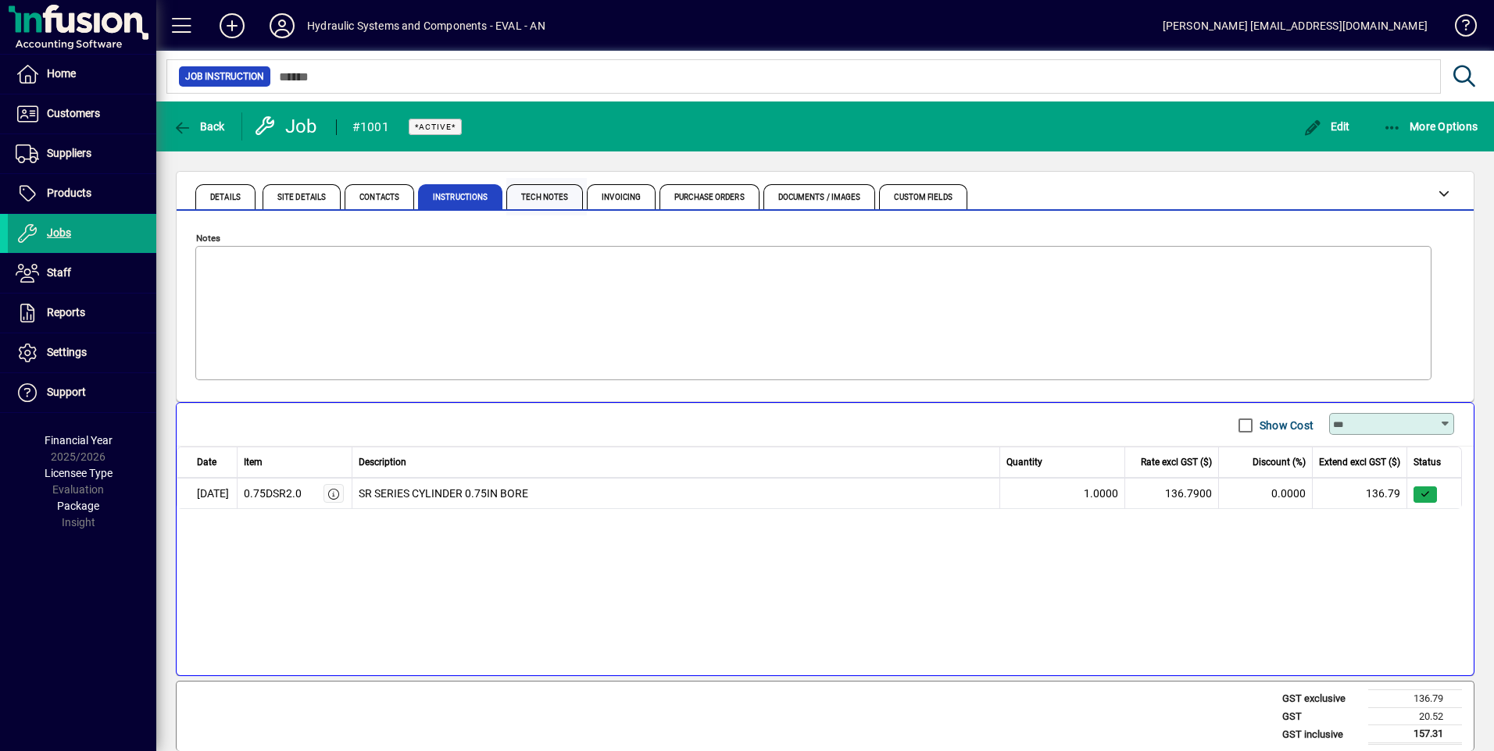
click at [562, 198] on span "Tech Notes" at bounding box center [544, 198] width 47 height 8
click at [613, 195] on span "Invoicing" at bounding box center [621, 198] width 39 height 8
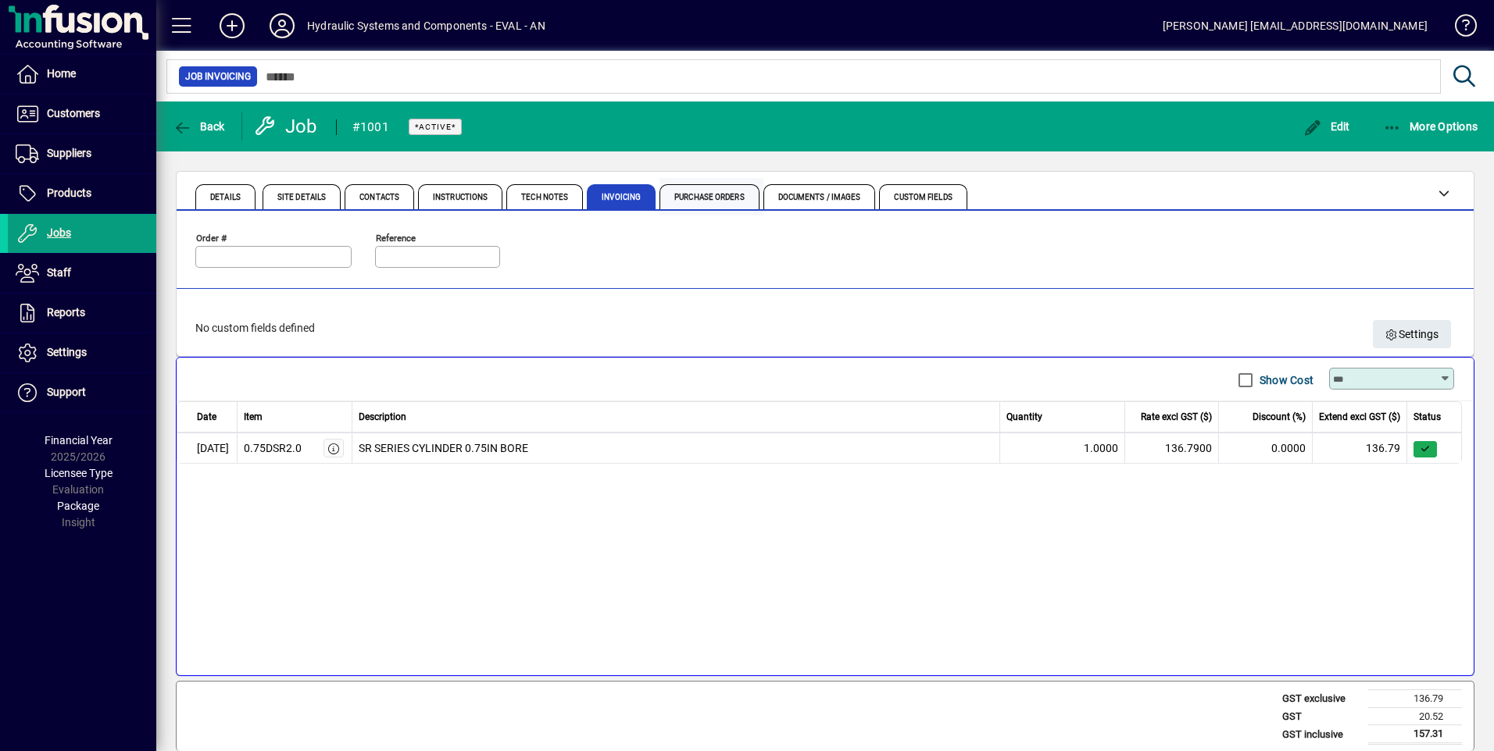
click at [707, 194] on span "Purchase Orders" at bounding box center [709, 198] width 70 height 8
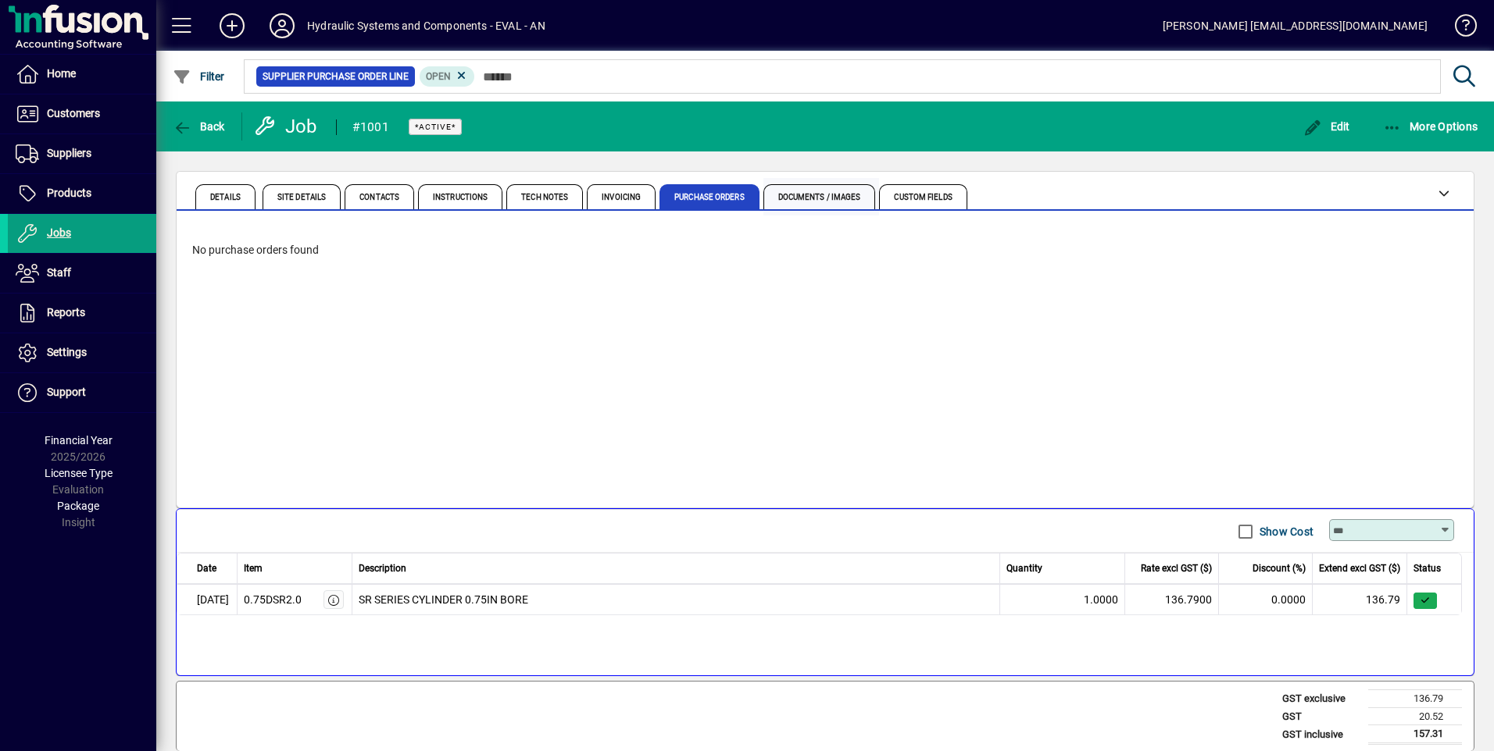
click at [844, 195] on span "Documents / Images" at bounding box center [819, 198] width 83 height 8
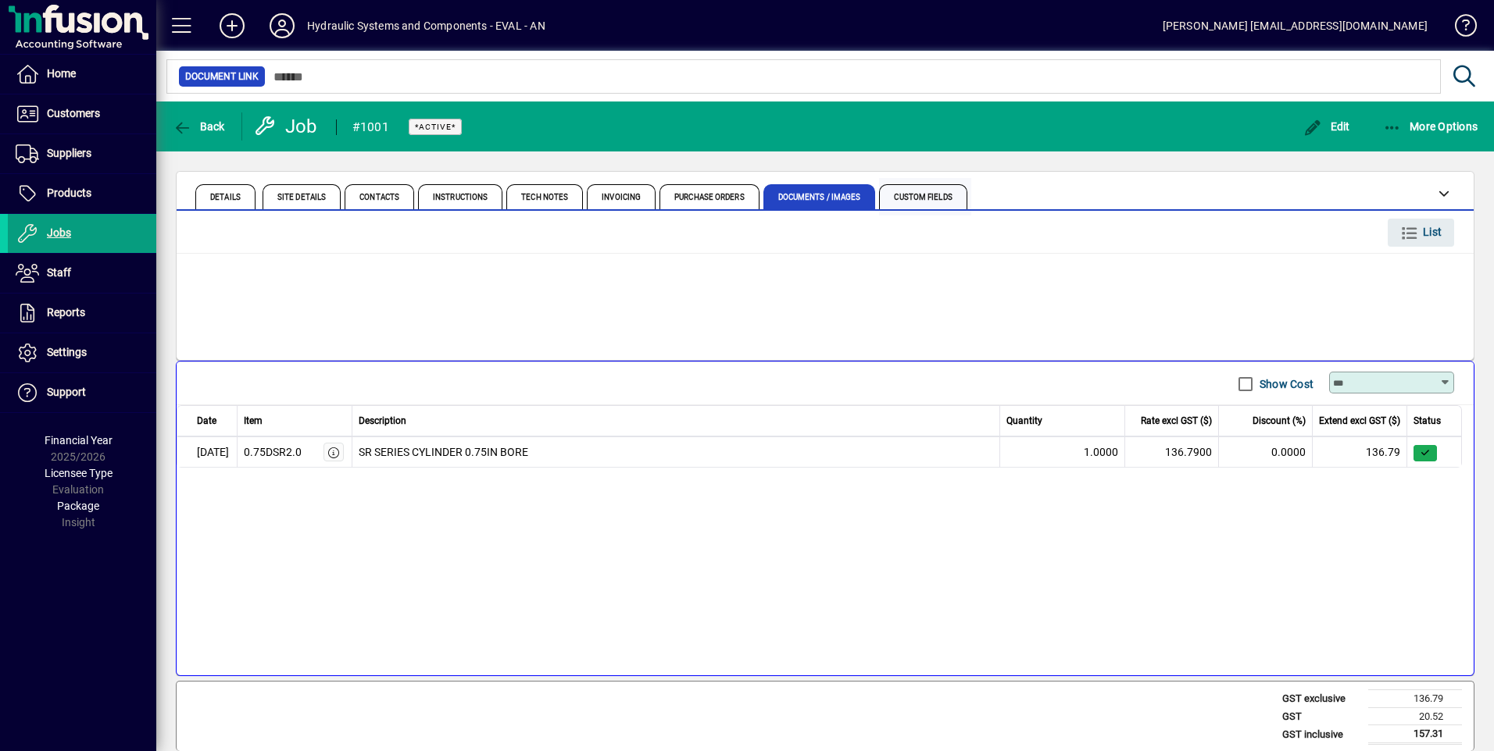
click at [931, 197] on span "Custom Fields" at bounding box center [923, 198] width 58 height 8
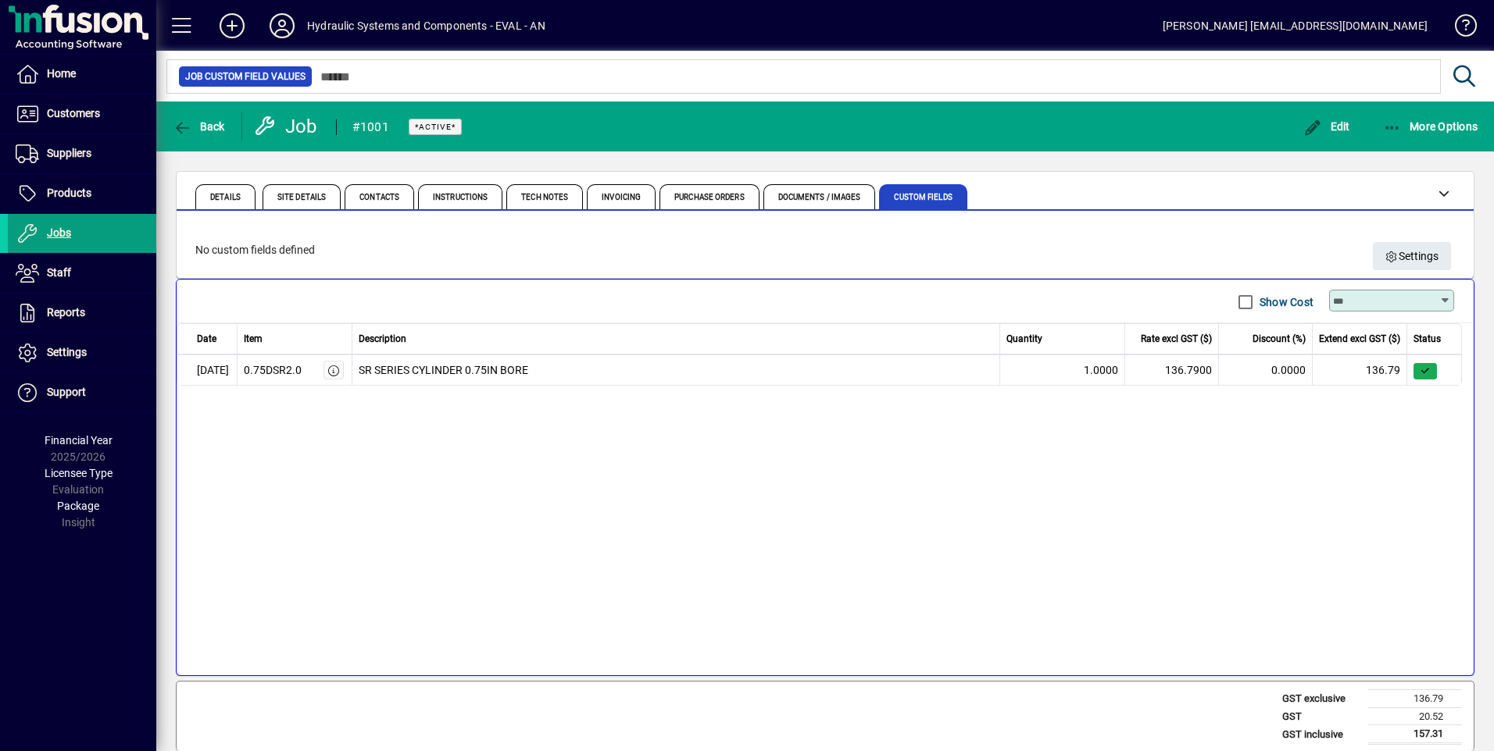
click at [293, 127] on div "Job" at bounding box center [287, 126] width 66 height 25
click at [55, 261] on span at bounding box center [82, 273] width 148 height 37
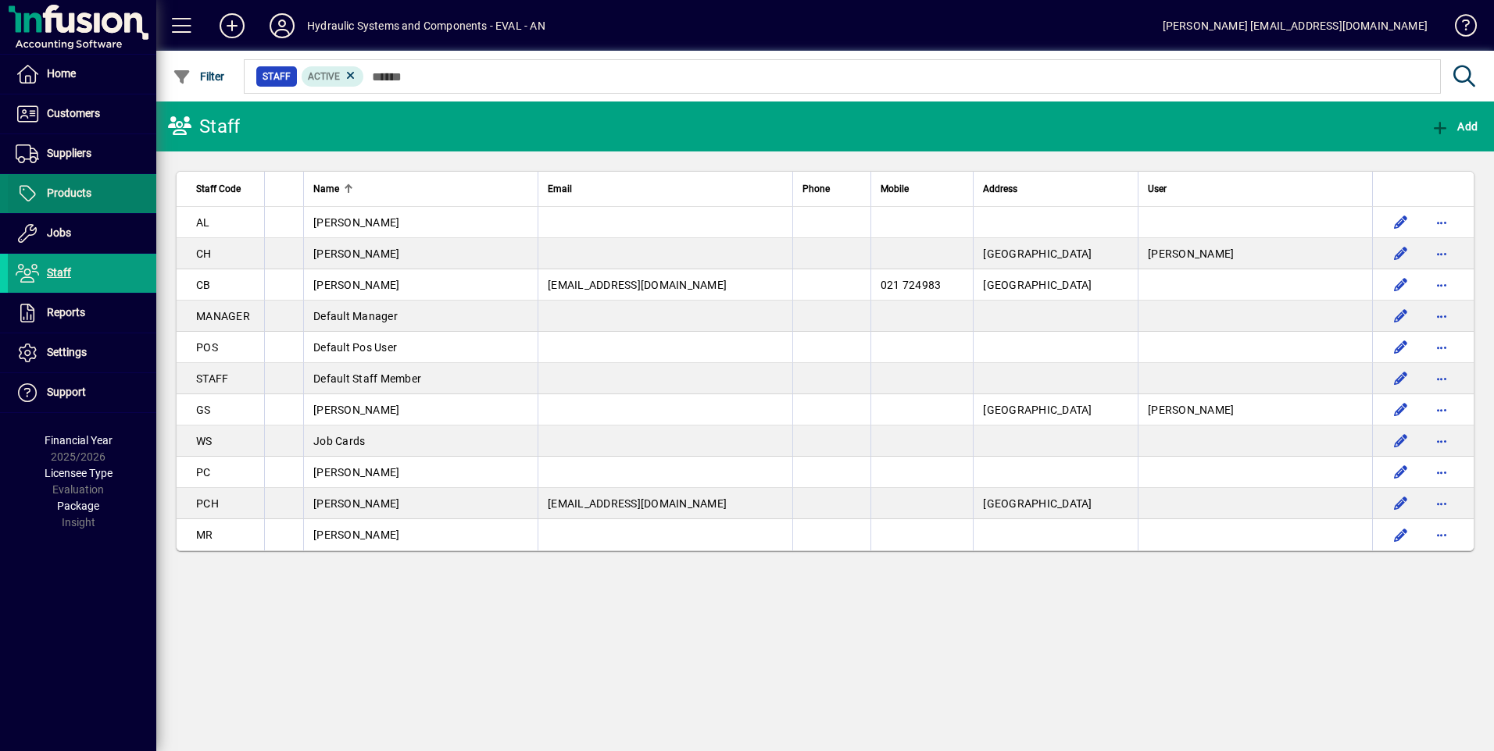
click at [67, 195] on span "Products" at bounding box center [69, 193] width 45 height 12
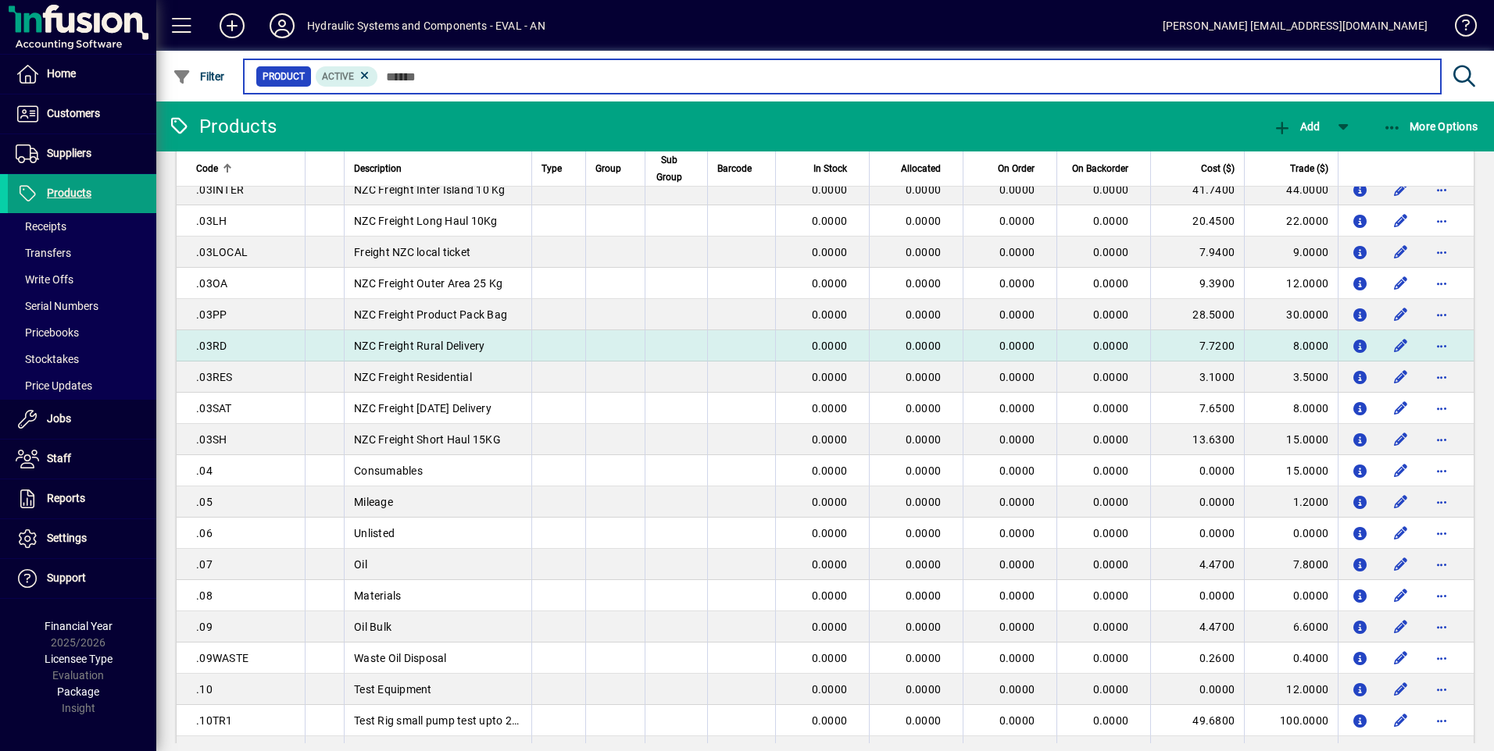
scroll to position [313, 0]
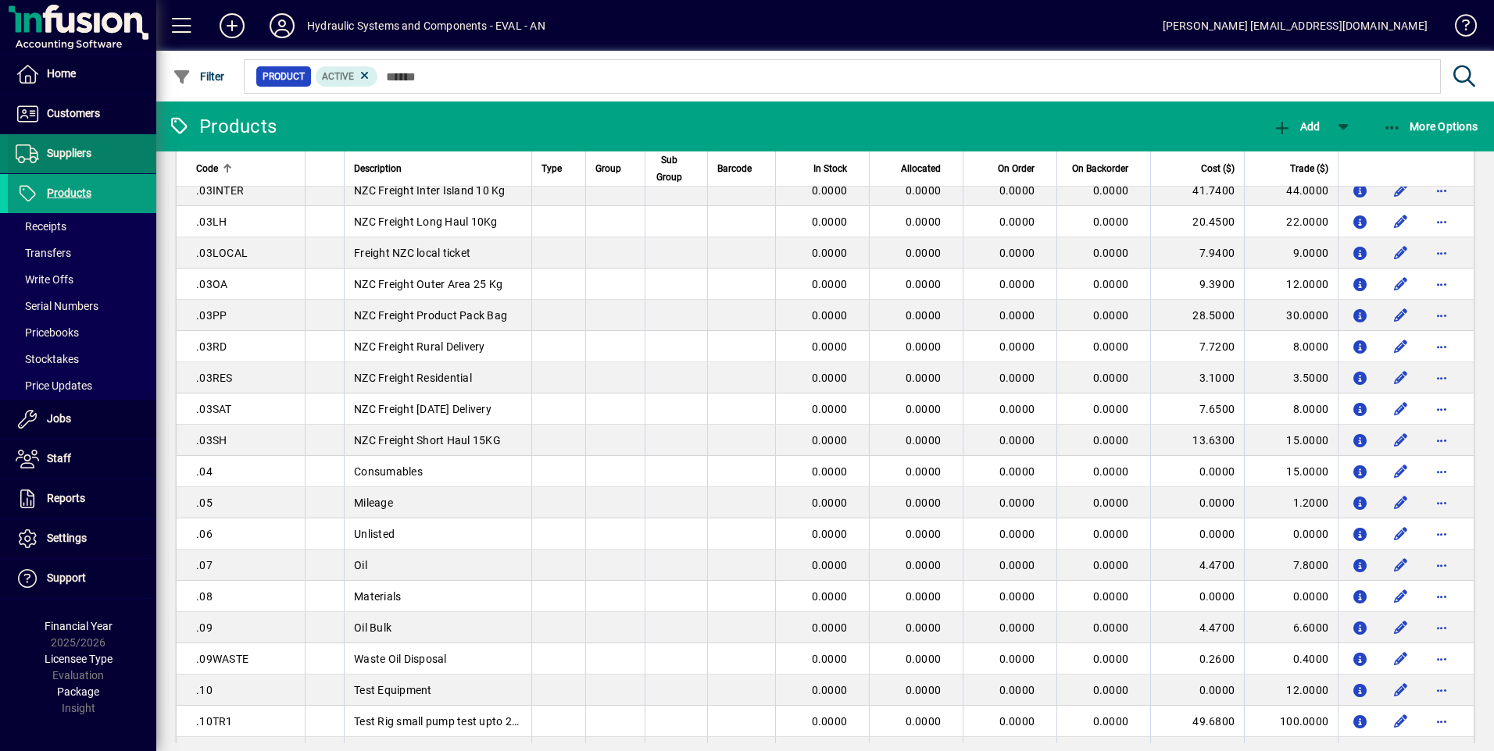
click at [50, 150] on span "Suppliers" at bounding box center [69, 153] width 45 height 12
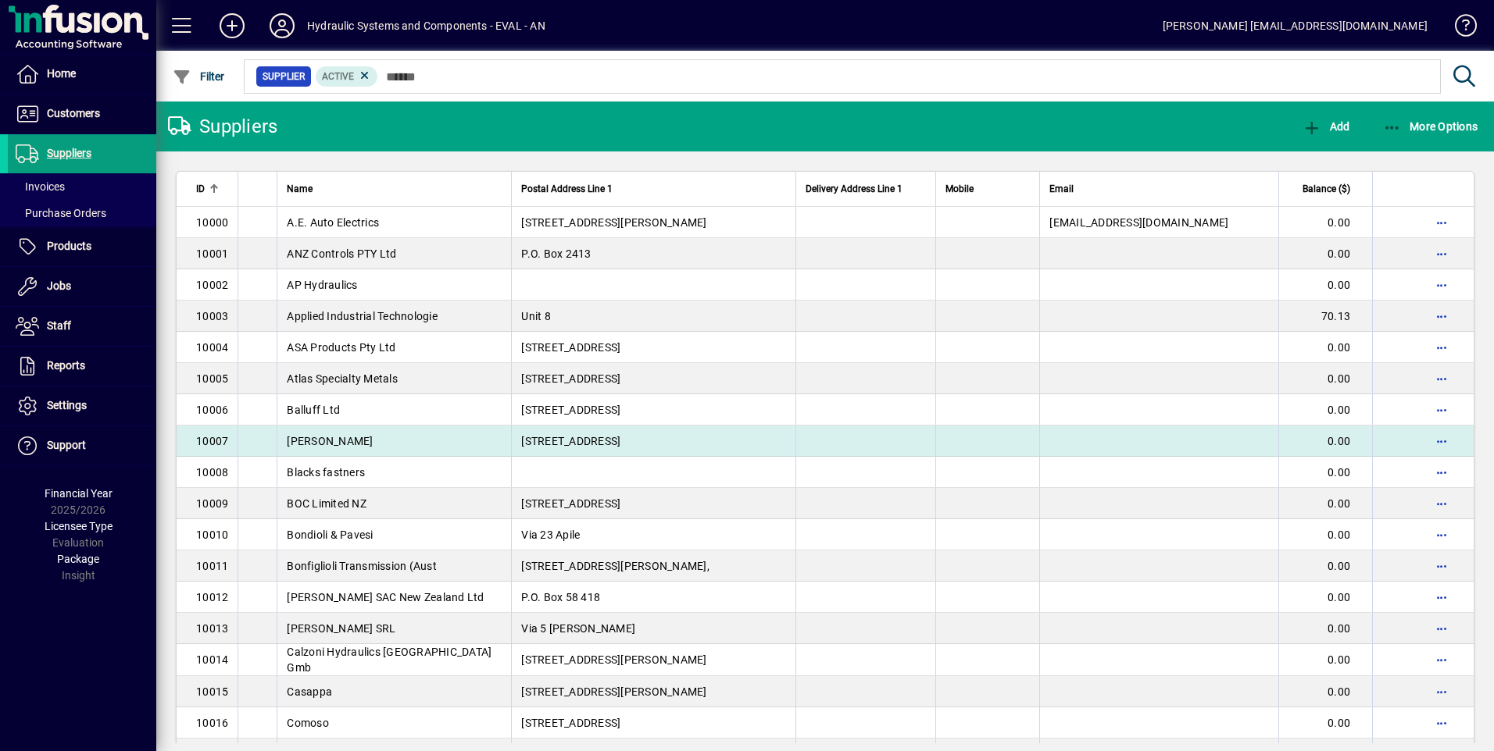
click at [403, 432] on td "[PERSON_NAME]" at bounding box center [394, 441] width 234 height 31
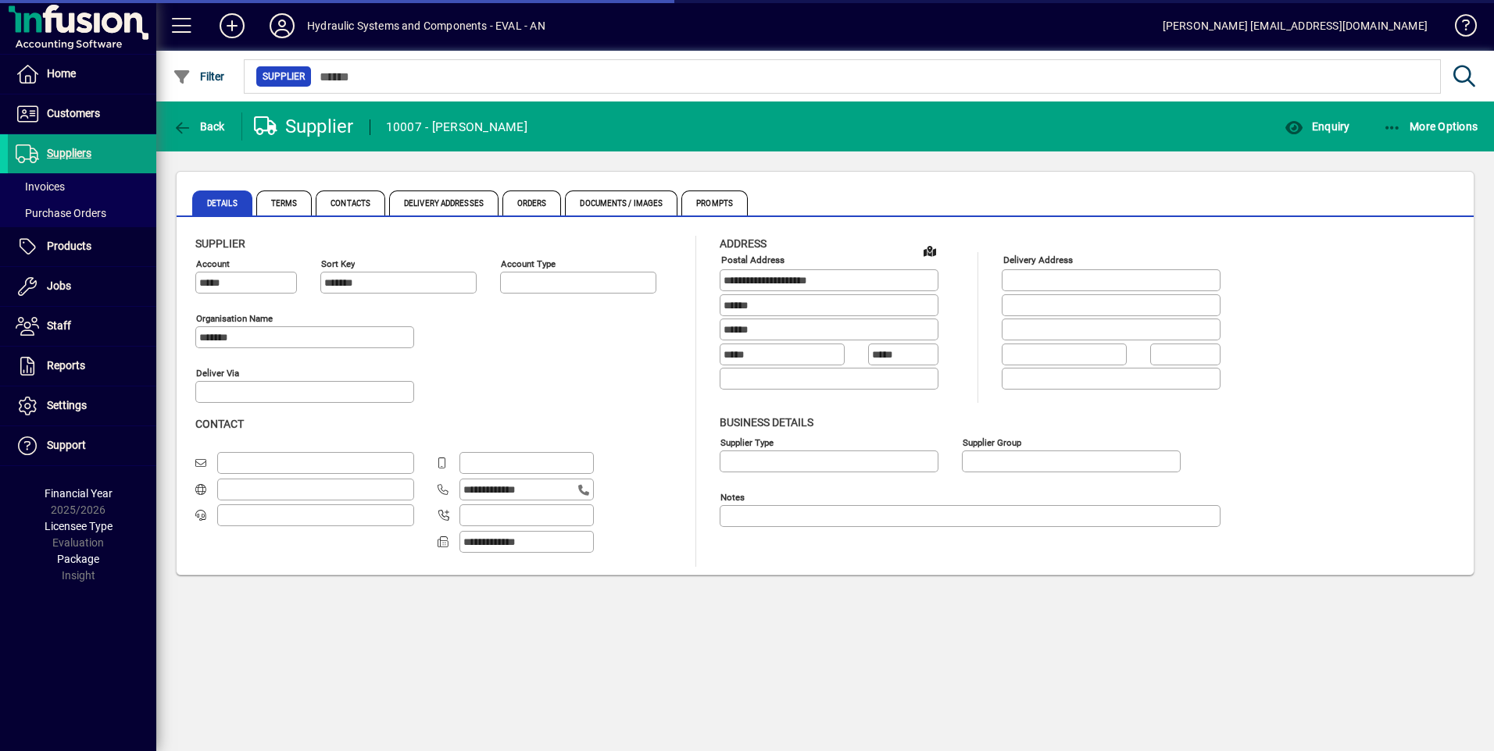
type input "**********"
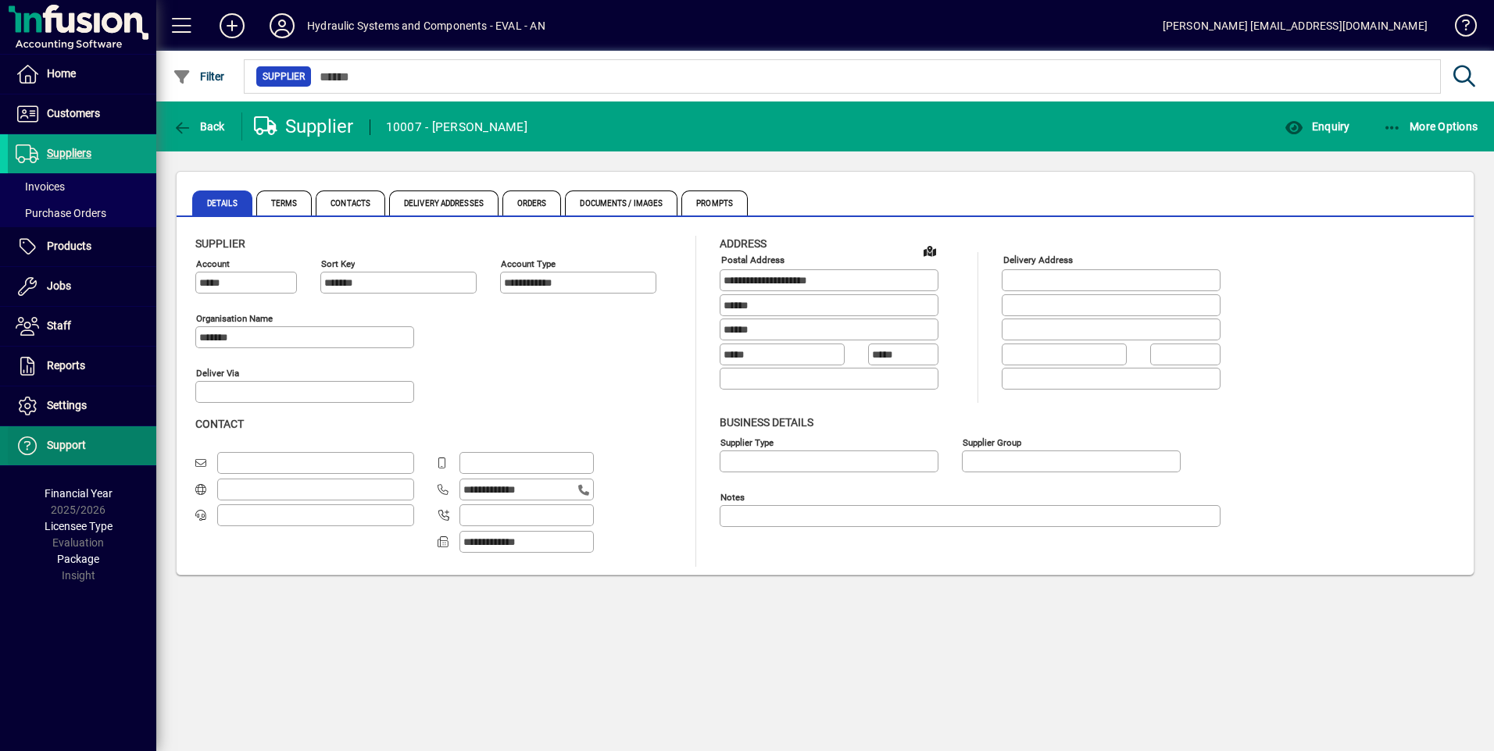
click at [73, 441] on span "Support" at bounding box center [66, 445] width 39 height 12
